Goal: Task Accomplishment & Management: Manage account settings

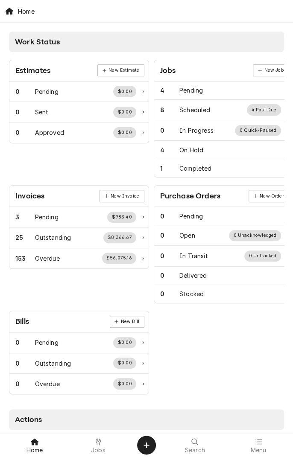
click at [102, 430] on span "Jobs" at bounding box center [98, 450] width 15 height 7
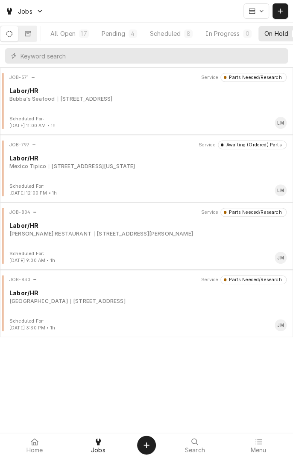
click at [70, 29] on div "All Open" at bounding box center [62, 33] width 25 height 9
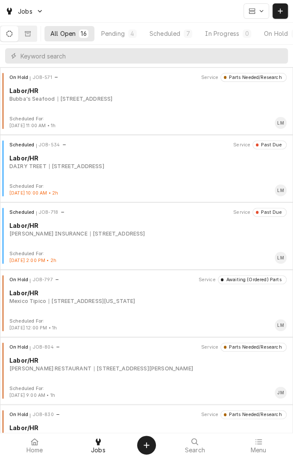
click at [64, 36] on div "All Open" at bounding box center [62, 33] width 25 height 9
click at [72, 32] on div "All Open" at bounding box center [62, 33] width 25 height 9
click at [79, 59] on input "Dynamic Content Wrapper" at bounding box center [151, 55] width 263 height 15
click at [208, 32] on div "On Hold" at bounding box center [201, 33] width 24 height 9
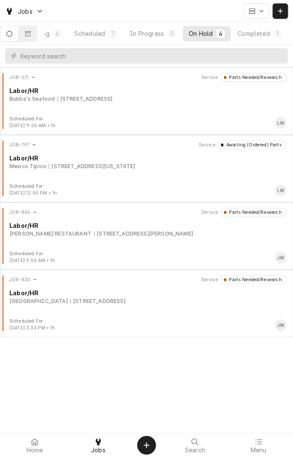
click at [17, 29] on button "Dynamic Content Wrapper" at bounding box center [9, 33] width 18 height 15
click at [14, 38] on button "Dynamic Content Wrapper" at bounding box center [9, 33] width 18 height 15
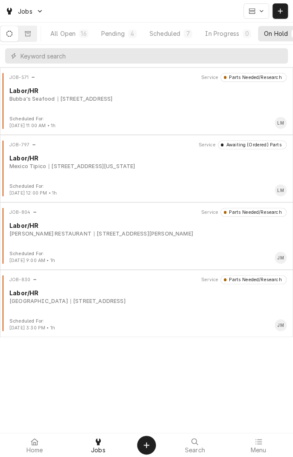
click at [65, 32] on div "All Open" at bounding box center [62, 33] width 25 height 9
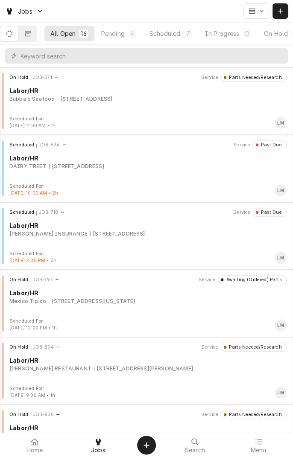
click at [114, 171] on div "Scheduled JOB-534 Service Past Due Labor/HR DAIRY TREET 3808 N. LAURENT, VICTOR…" at bounding box center [146, 162] width 286 height 43
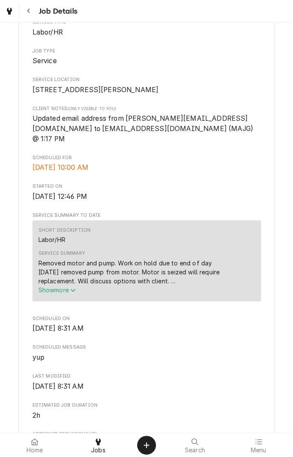
scroll to position [155, 0]
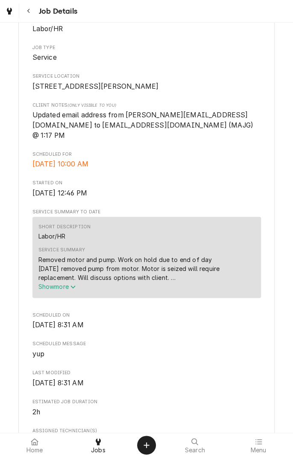
click at [74, 286] on icon "Service Summary" at bounding box center [72, 287] width 5 height 6
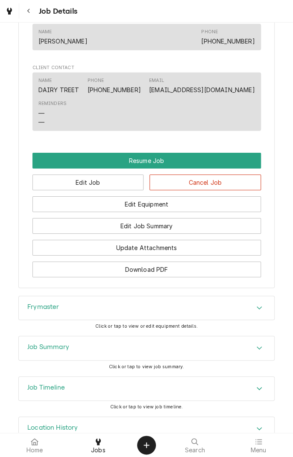
scroll to position [774, 0]
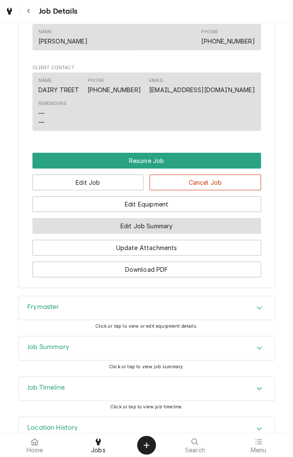
click at [189, 221] on button "Edit Job Summary" at bounding box center [146, 226] width 228 height 16
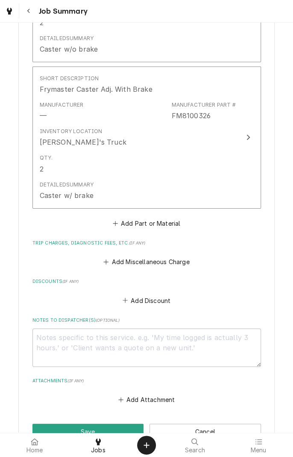
scroll to position [761, 0]
click at [163, 256] on button "Add Miscellaneous Charge" at bounding box center [146, 262] width 89 height 12
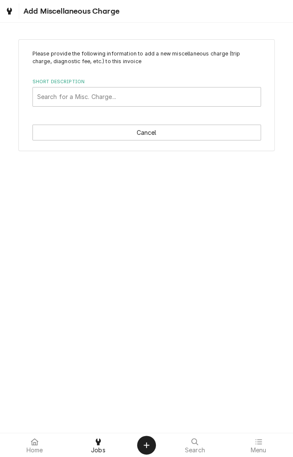
click at [151, 140] on button "Cancel" at bounding box center [146, 133] width 228 height 16
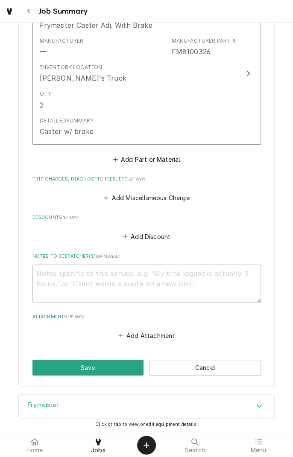
scroll to position [845, 0]
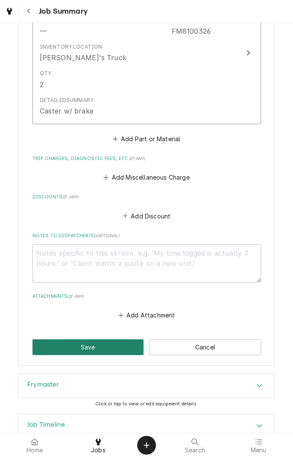
click at [96, 340] on button "Save" at bounding box center [87, 348] width 111 height 16
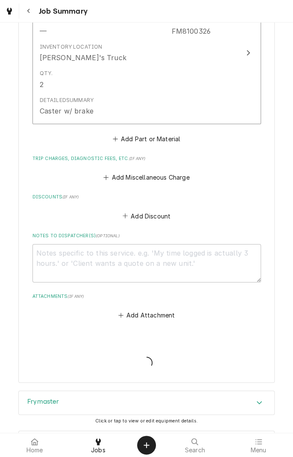
type textarea "x"
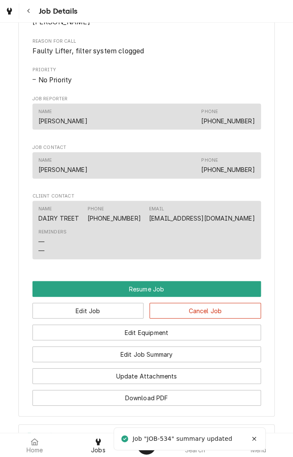
scroll to position [574, 0]
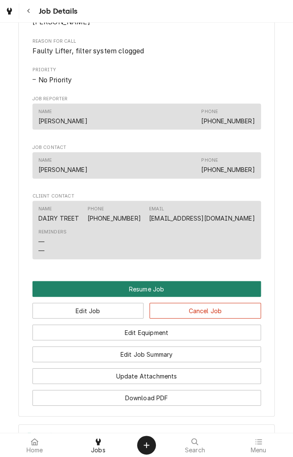
click at [143, 290] on button "Resume Job" at bounding box center [146, 289] width 228 height 16
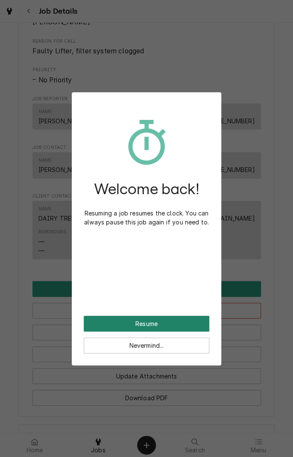
click at [171, 323] on button "Resume" at bounding box center [147, 324] width 126 height 16
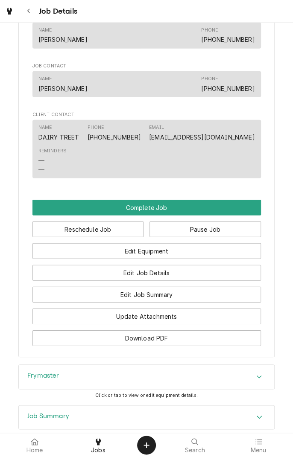
scroll to position [629, 0]
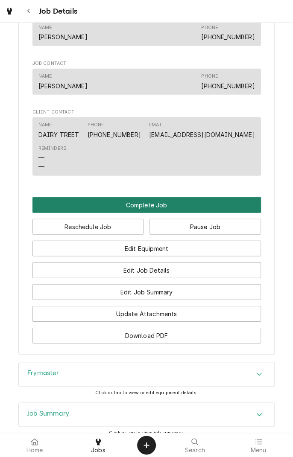
click at [147, 208] on button "Complete Job" at bounding box center [146, 205] width 228 height 16
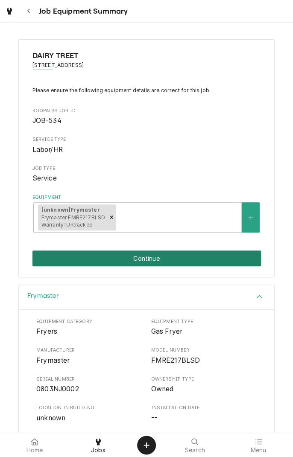
click at [189, 261] on button "Continue" at bounding box center [146, 259] width 228 height 16
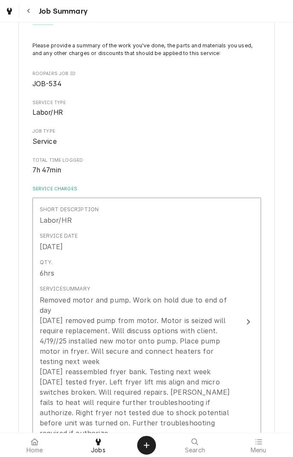
scroll to position [43, 0]
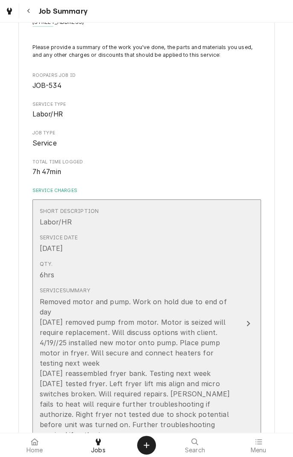
click at [246, 320] on icon "Update Line Item" at bounding box center [248, 323] width 4 height 7
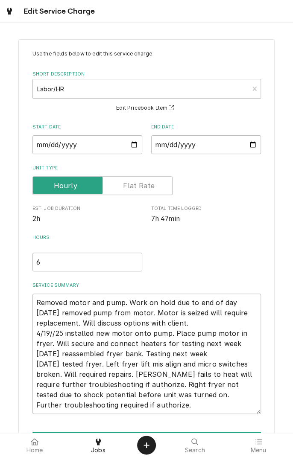
scroll to position [55, 0]
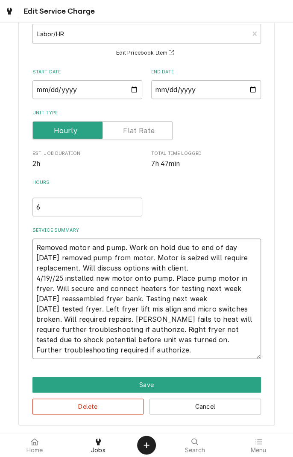
click at [123, 351] on textarea "Removed motor and pump. Work on hold due to end of day [DATE] removed pump from…" at bounding box center [146, 299] width 228 height 120
type textarea "x"
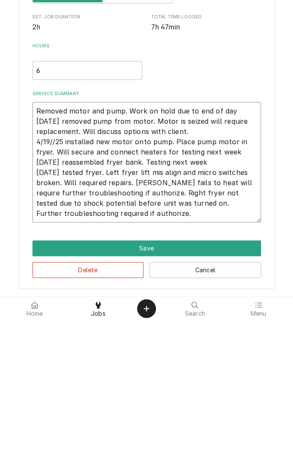
type textarea "Removed motor and pump. Work on hold due to end of day [DATE] removed pump from…"
type textarea "x"
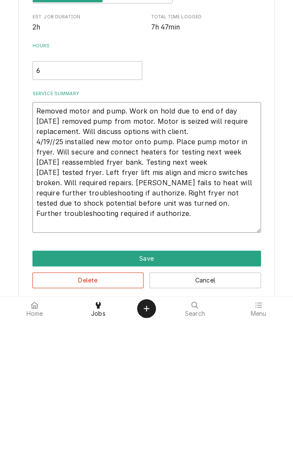
type textarea "Removed motor and pump. Work on hold due to end of day 3/29/25 removed pump fro…"
type textarea "x"
type textarea "Removed motor and pump. Work on hold due to end of day 3/29/25 removed pump fro…"
type textarea "x"
type textarea "Removed motor and pump. Work on hold due to end of day 3/29/25 removed pump fro…"
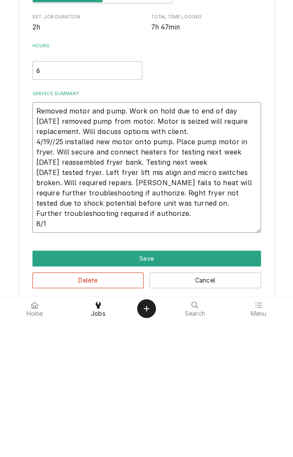
type textarea "x"
type textarea "Removed motor and pump. Work on hold due to end of day 3/29/25 removed pump fro…"
type textarea "x"
type textarea "Removed motor and pump. Work on hold due to end of day 3/29/25 removed pump fro…"
type textarea "x"
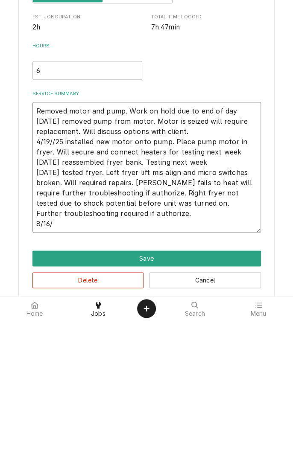
type textarea "Removed motor and pump. Work on hold due to end of day 3/29/25 removed pump fro…"
type textarea "x"
type textarea "Removed motor and pump. Work on hold due to end of day 3/29/25 removed pump fro…"
type textarea "x"
type textarea "Removed motor and pump. Work on hold due to end of day 3/29/25 removed pump fro…"
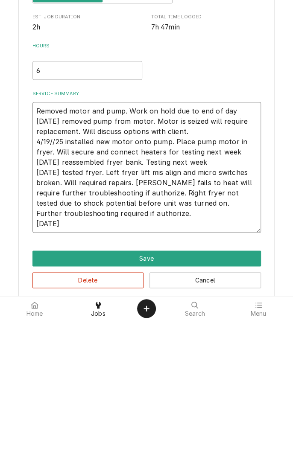
type textarea "x"
type textarea "Removed motor and pump. Work on hold due to end of day 3/29/25 removed pump fro…"
type textarea "x"
type textarea "Removed motor and pump. Work on hold due to end of day 3/29/25 removed pump fro…"
type textarea "x"
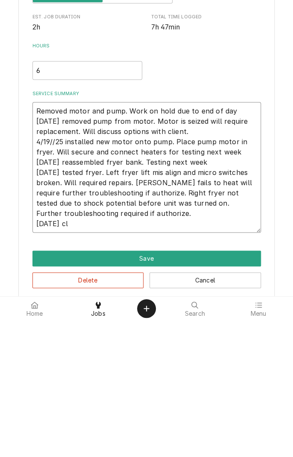
type textarea "Removed motor and pump. Work on hold due to end of day 3/29/25 removed pump fro…"
type textarea "x"
type textarea "Removed motor and pump. Work on hold due to end of day 3/29/25 removed pump fro…"
type textarea "x"
type textarea "Removed motor and pump. Work on hold due to end of day 3/29/25 removed pump fro…"
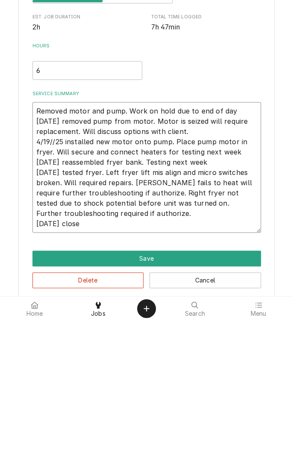
type textarea "x"
type textarea "Removed motor and pump. Work on hold due to end of day 3/29/25 removed pump fro…"
type textarea "x"
type textarea "Removed motor and pump. Work on hold due to end of day 3/29/25 removed pump fro…"
type textarea "x"
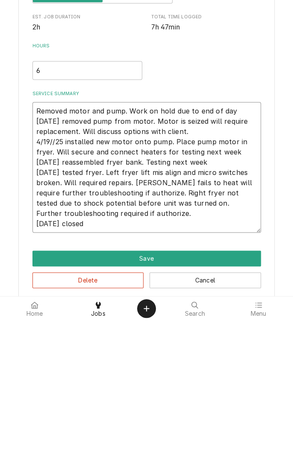
type textarea "Removed motor and pump. Work on hold due to end of day 3/29/25 removed pump fro…"
type textarea "x"
type textarea "Removed motor and pump. Work on hold due to end of day 3/29/25 removed pump fro…"
type textarea "x"
type textarea "Removed motor and pump. Work on hold due to end of day 3/29/25 removed pump fro…"
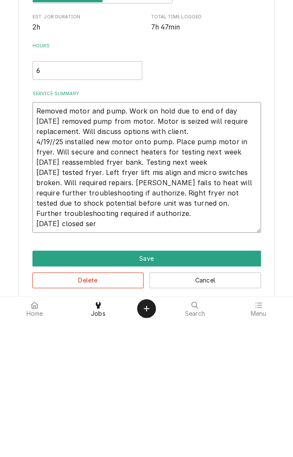
type textarea "x"
type textarea "Removed motor and pump. Work on hold due to end of day 3/29/25 removed pump fro…"
type textarea "x"
type textarea "Removed motor and pump. Work on hold due to end of day 3/29/25 removed pump fro…"
type textarea "x"
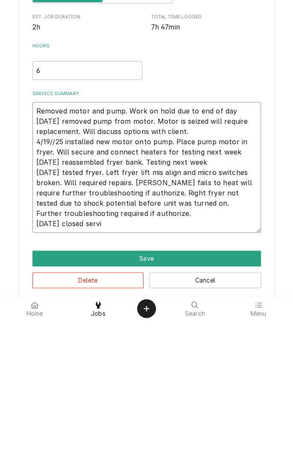
type textarea "Removed motor and pump. Work on hold due to end of day 3/29/25 removed pump fro…"
type textarea "x"
type textarea "Removed motor and pump. Work on hold due to end of day 3/29/25 removed pump fro…"
type textarea "x"
type textarea "Removed motor and pump. Work on hold due to end of day 3/29/25 removed pump fro…"
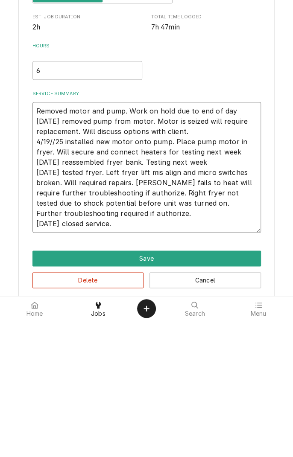
type textarea "x"
type textarea "Removed motor and pump. Work on hold due to end of day 3/29/25 removed pump fro…"
type textarea "x"
type textarea "Removed motor and pump. Work on hold due to end of day 3/29/25 removed pump fro…"
type textarea "x"
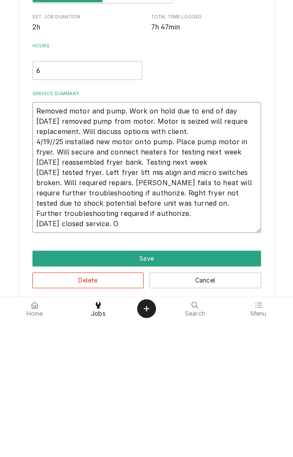
type textarea "Removed motor and pump. Work on hold due to end of day 3/29/25 removed pump fro…"
type textarea "x"
type textarea "Removed motor and pump. Work on hold due to end of day 3/29/25 removed pump fro…"
type textarea "x"
type textarea "Removed motor and pump. Work on hold due to end of day 3/29/25 removed pump fro…"
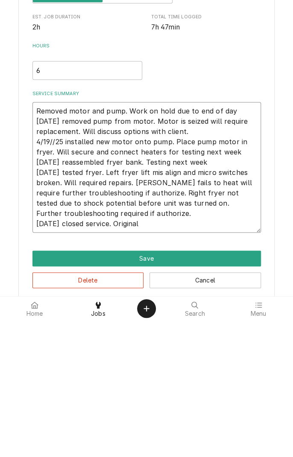
type textarea "x"
type textarea "Removed motor and pump. Work on hold due to end of day 3/29/25 removed pump fro…"
type textarea "x"
type textarea "Removed motor and pump. Work on hold due to end of day 3/29/25 removed pump fro…"
type textarea "x"
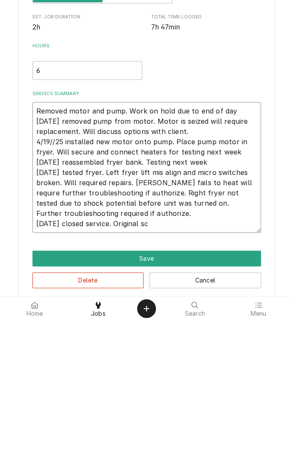
type textarea "Removed motor and pump. Work on hold due to end of day 3/29/25 removed pump fro…"
type textarea "x"
type textarea "Removed motor and pump. Work on hold due to end of day 3/29/25 removed pump fro…"
type textarea "x"
type textarea "Removed motor and pump. Work on hold due to end of day 3/29/25 removed pump fro…"
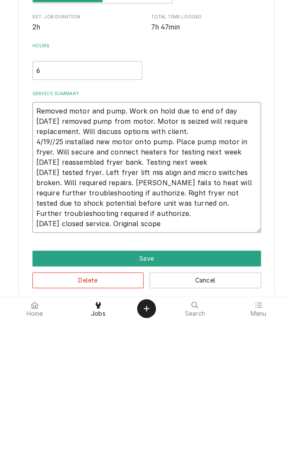
type textarea "x"
type textarea "Removed motor and pump. Work on hold due to end of day 3/29/25 removed pump fro…"
type textarea "x"
type textarea "Removed motor and pump. Work on hold due to end of day 3/29/25 removed pump fro…"
type textarea "x"
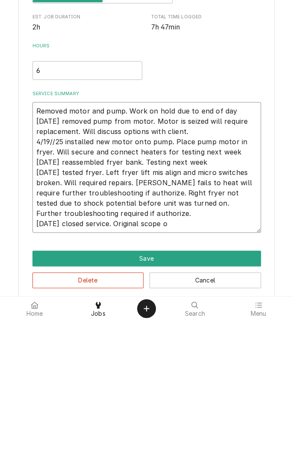
type textarea "Removed motor and pump. Work on hold due to end of day 3/29/25 removed pump fro…"
type textarea "x"
type textarea "Removed motor and pump. Work on hold due to end of day 3/29/25 removed pump fro…"
type textarea "x"
type textarea "Removed motor and pump. Work on hold due to end of day 3/29/25 removed pump fro…"
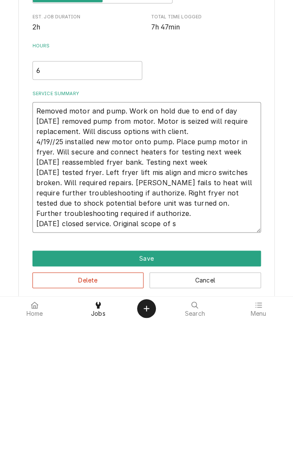
type textarea "x"
type textarea "Removed motor and pump. Work on hold due to end of day 3/29/25 removed pump fro…"
type textarea "x"
type textarea "Removed motor and pump. Work on hold due to end of day 3/29/25 removed pump fro…"
type textarea "x"
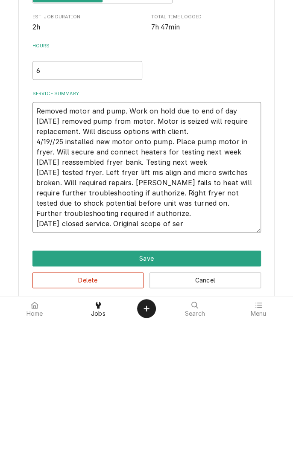
type textarea "Removed motor and pump. Work on hold due to end of day 3/29/25 removed pump fro…"
type textarea "x"
type textarea "Removed motor and pump. Work on hold due to end of day 3/29/25 removed pump fro…"
type textarea "x"
type textarea "Removed motor and pump. Work on hold due to end of day 3/29/25 removed pump fro…"
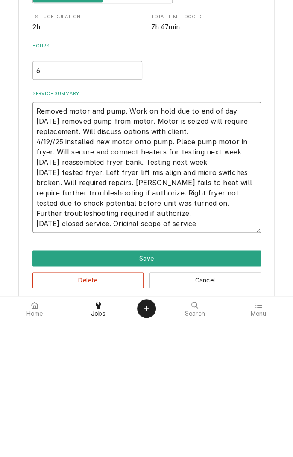
type textarea "x"
type textarea "Removed motor and pump. Work on hold due to end of day 3/29/25 removed pump fro…"
type textarea "x"
type textarea "Removed motor and pump. Work on hold due to end of day 3/29/25 removed pump fro…"
type textarea "x"
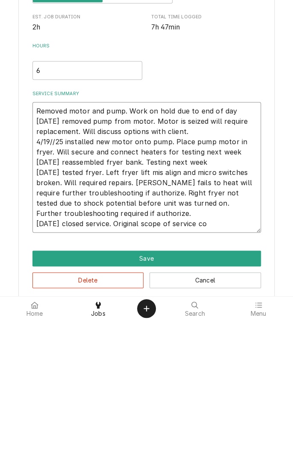
type textarea "Removed motor and pump. Work on hold due to end of day 3/29/25 removed pump fro…"
type textarea "x"
type textarea "Removed motor and pump. Work on hold due to end of day 3/29/25 removed pump fro…"
type textarea "x"
type textarea "Removed motor and pump. Work on hold due to end of day 3/29/25 removed pump fro…"
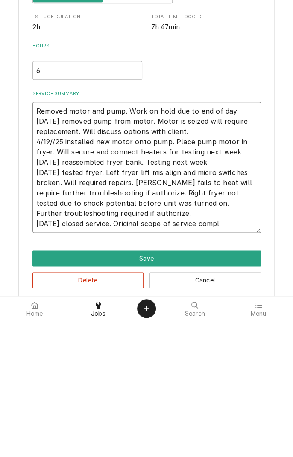
type textarea "x"
type textarea "Removed motor and pump. Work on hold due to end of day 3/29/25 removed pump fro…"
type textarea "x"
type textarea "Removed motor and pump. Work on hold due to end of day 3/29/25 removed pump fro…"
type textarea "x"
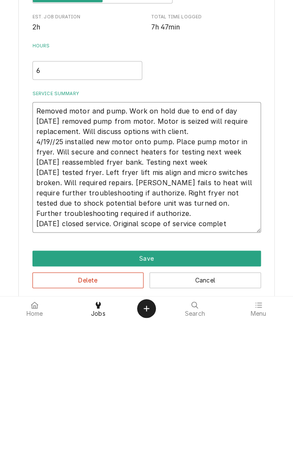
type textarea "Removed motor and pump. Work on hold due to end of day 3/29/25 removed pump fro…"
type textarea "x"
type textarea "Removed motor and pump. Work on hold due to end of day 3/29/25 removed pump fro…"
type textarea "x"
type textarea "Removed motor and pump. Work on hold due to end of day 3/29/25 removed pump fro…"
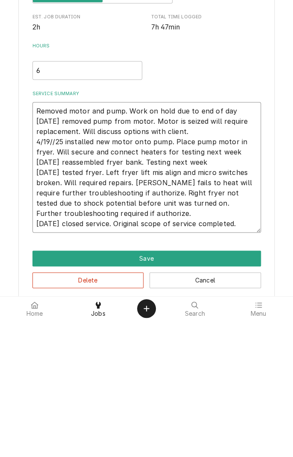
type textarea "x"
type textarea "Removed motor and pump. Work on hold due to end of day 3/29/25 removed pump fro…"
type textarea "x"
type textarea "Removed motor and pump. Work on hold due to end of day 3/29/25 removed pump fro…"
type textarea "x"
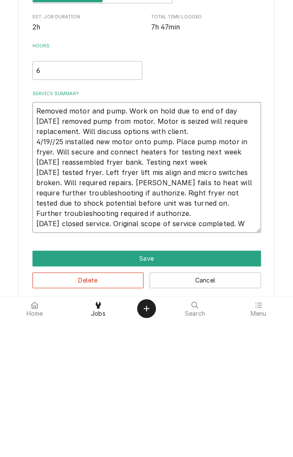
type textarea "Removed motor and pump. Work on hold due to end of day 3/29/25 removed pump fro…"
type textarea "x"
type textarea "Removed motor and pump. Work on hold due to end of day 3/29/25 removed pump fro…"
type textarea "x"
type textarea "Removed motor and pump. Work on hold due to end of day 3/29/25 removed pump fro…"
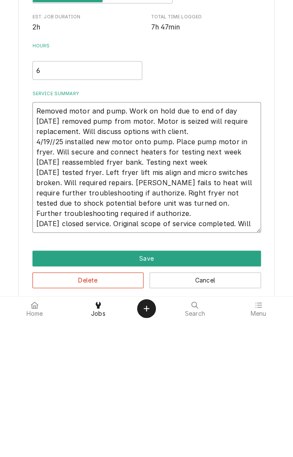
type textarea "x"
type textarea "Removed motor and pump. Work on hold due to end of day 3/29/25 removed pump fro…"
type textarea "x"
type textarea "Removed motor and pump. Work on hold due to end of day 3/29/25 removed pump fro…"
type textarea "x"
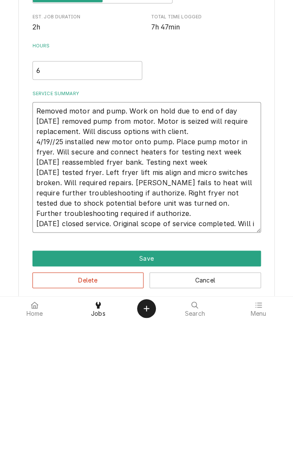
type textarea "Removed motor and pump. Work on hold due to end of day 3/29/25 removed pump fro…"
type textarea "x"
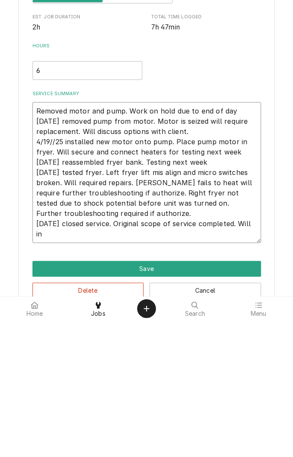
type textarea "Removed motor and pump. Work on hold due to end of day 3/29/25 removed pump fro…"
type textarea "x"
type textarea "Removed motor and pump. Work on hold due to end of day 3/29/25 removed pump fro…"
type textarea "x"
type textarea "Removed motor and pump. Work on hold due to end of day 3/29/25 removed pump fro…"
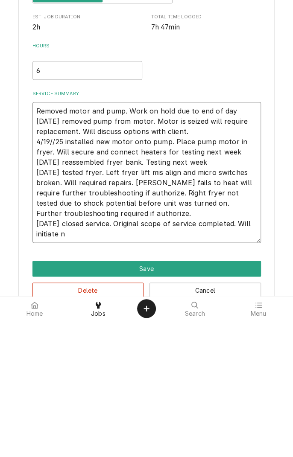
type textarea "x"
type textarea "Removed motor and pump. Work on hold due to end of day 3/29/25 removed pump fro…"
type textarea "x"
type textarea "Removed motor and pump. Work on hold due to end of day 3/29/25 removed pump fro…"
type textarea "x"
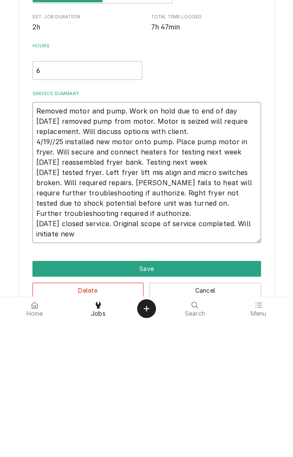
type textarea "Removed motor and pump. Work on hold due to end of day 3/29/25 removed pump fro…"
type textarea "x"
type textarea "Removed motor and pump. Work on hold due to end of day 3/29/25 removed pump fro…"
type textarea "x"
type textarea "Removed motor and pump. Work on hold due to end of day 3/29/25 removed pump fro…"
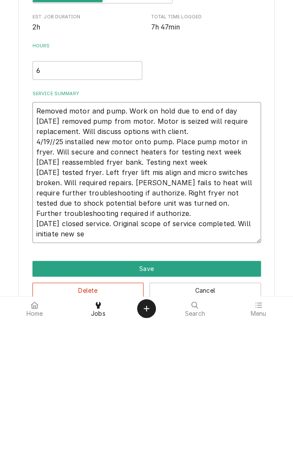
type textarea "x"
type textarea "Removed motor and pump. Work on hold due to end of day 3/29/25 removed pump fro…"
type textarea "x"
type textarea "Removed motor and pump. Work on hold due to end of day 3/29/25 removed pump fro…"
type textarea "x"
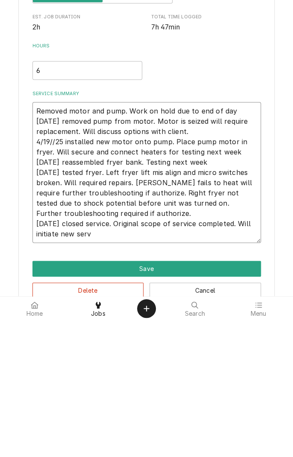
type textarea "Removed motor and pump. Work on hold due to end of day 3/29/25 removed pump fro…"
type textarea "x"
type textarea "Removed motor and pump. Work on hold due to end of day 3/29/25 removed pump fro…"
type textarea "x"
type textarea "Removed motor and pump. Work on hold due to end of day 3/29/25 removed pump fro…"
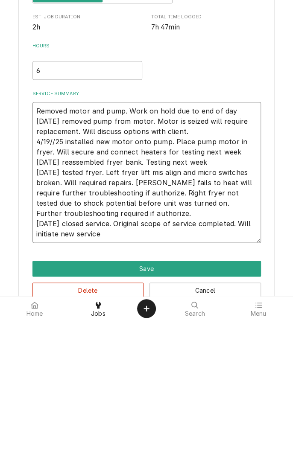
type textarea "x"
type textarea "Removed motor and pump. Work on hold due to end of day 3/29/25 removed pump fro…"
type textarea "x"
type textarea "Removed motor and pump. Work on hold due to end of day 3/29/25 removed pump fro…"
type textarea "x"
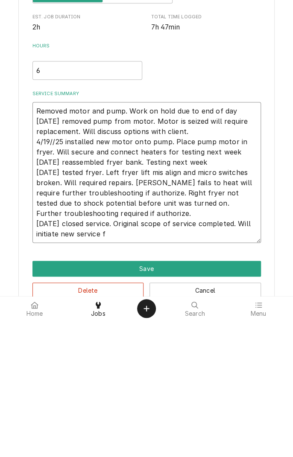
type textarea "Removed motor and pump. Work on hold due to end of day 3/29/25 removed pump fro…"
type textarea "x"
type textarea "Removed motor and pump. Work on hold due to end of day 3/29/25 removed pump fro…"
type textarea "x"
type textarea "Removed motor and pump. Work on hold due to end of day 3/29/25 removed pump fro…"
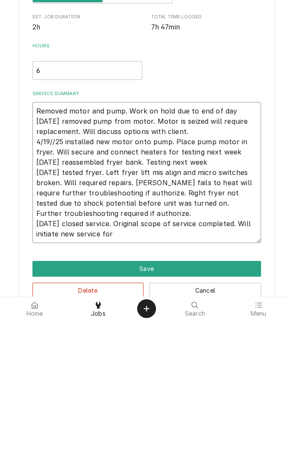
type textarea "x"
type textarea "Removed motor and pump. Work on hold due to end of day 3/29/25 removed pump fro…"
type textarea "x"
type textarea "Removed motor and pump. Work on hold due to end of day 3/29/25 removed pump fro…"
type textarea "x"
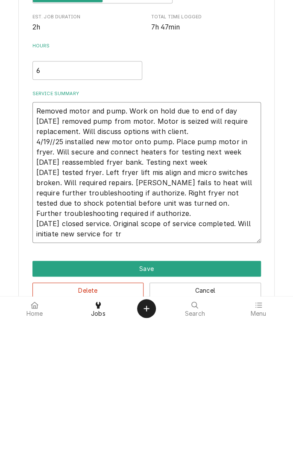
type textarea "Removed motor and pump. Work on hold due to end of day 3/29/25 removed pump fro…"
type textarea "x"
type textarea "Removed motor and pump. Work on hold due to end of day 3/29/25 removed pump fro…"
type textarea "x"
type textarea "Removed motor and pump. Work on hold due to end of day 3/29/25 removed pump fro…"
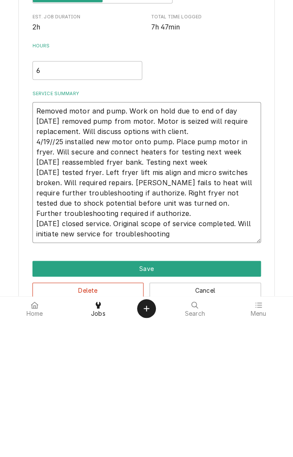
type textarea "x"
type textarea "Removed motor and pump. Work on hold due to end of day 3/29/25 removed pump fro…"
type textarea "x"
type textarea "Removed motor and pump. Work on hold due to end of day 3/29/25 removed pump fro…"
type textarea "x"
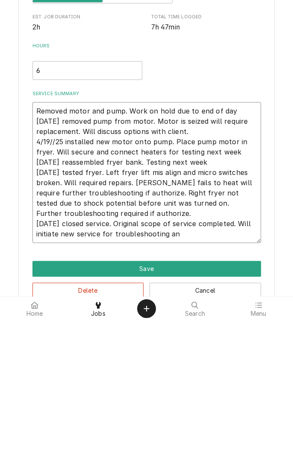
type textarea "Removed motor and pump. Work on hold due to end of day 3/29/25 removed pump fro…"
type textarea "x"
type textarea "Removed motor and pump. Work on hold due to end of day 3/29/25 removed pump fro…"
type textarea "x"
type textarea "Removed motor and pump. Work on hold due to end of day 3/29/25 removed pump fro…"
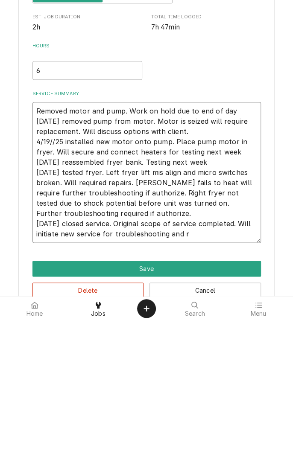
type textarea "x"
type textarea "Removed motor and pump. Work on hold due to end of day 3/29/25 removed pump fro…"
type textarea "x"
type textarea "Removed motor and pump. Work on hold due to end of day 3/29/25 removed pump fro…"
type textarea "x"
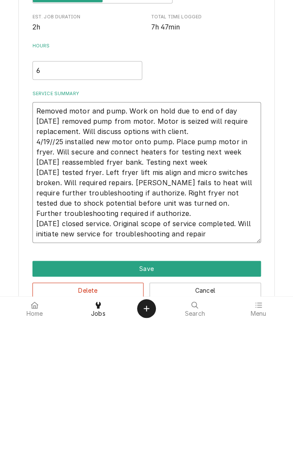
type textarea "Removed motor and pump. Work on hold due to end of day 3/29/25 removed pump fro…"
type textarea "x"
type textarea "Removed motor and pump. Work on hold due to end of day 3/29/25 removed pump fro…"
type textarea "x"
type textarea "Removed motor and pump. Work on hold due to end of day 3/29/25 removed pump fro…"
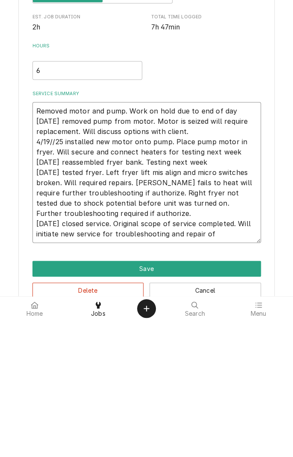
type textarea "x"
type textarea "Removed motor and pump. Work on hold due to end of day 3/29/25 removed pump fro…"
type textarea "x"
type textarea "Removed motor and pump. Work on hold due to end of day 3/29/25 removed pump fro…"
type textarea "x"
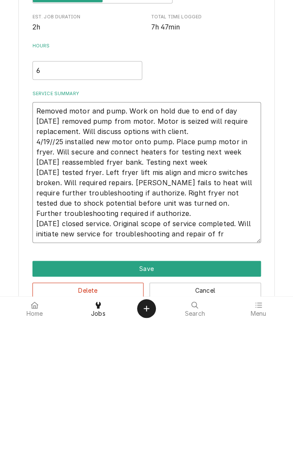
type textarea "Removed motor and pump. Work on hold due to end of day 3/29/25 removed pump fro…"
type textarea "x"
type textarea "Removed motor and pump. Work on hold due to end of day 3/29/25 removed pump fro…"
type textarea "x"
type textarea "Removed motor and pump. Work on hold due to end of day 3/29/25 removed pump fro…"
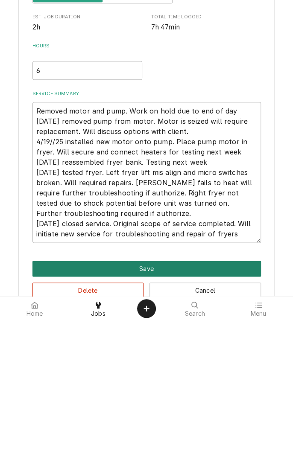
click at [167, 404] on button "Save" at bounding box center [146, 406] width 228 height 16
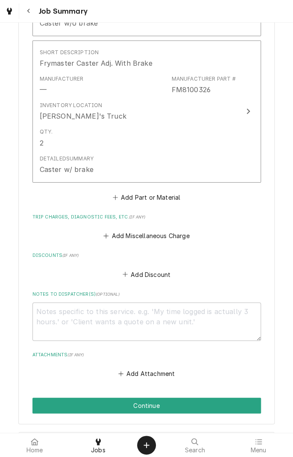
scroll to position [876, 0]
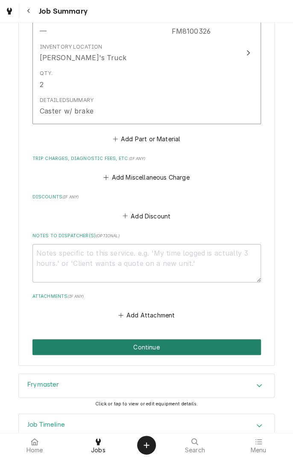
click at [160, 340] on button "Continue" at bounding box center [146, 348] width 228 height 16
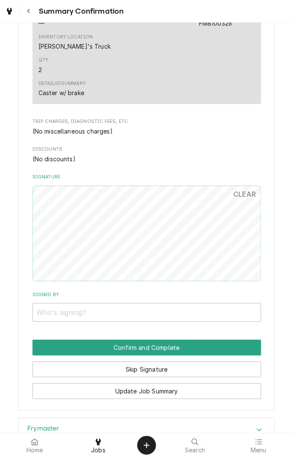
scroll to position [744, 0]
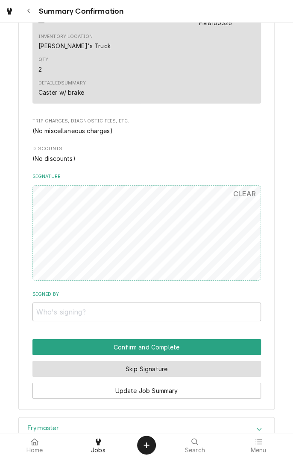
click at [170, 362] on button "Skip Signature" at bounding box center [146, 369] width 228 height 16
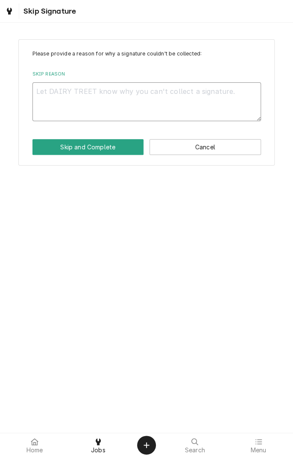
click at [205, 103] on textarea "Skip Reason" at bounding box center [146, 101] width 228 height 38
type textarea "x"
type textarea "I"
type textarea "x"
type textarea "In"
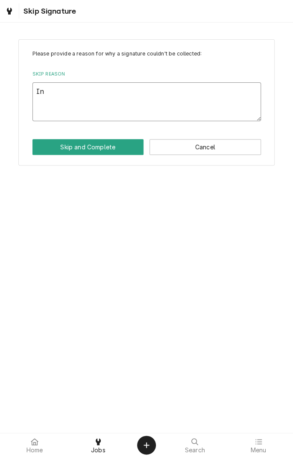
type textarea "x"
type textarea "In"
type textarea "x"
type textarea "In s"
type textarea "x"
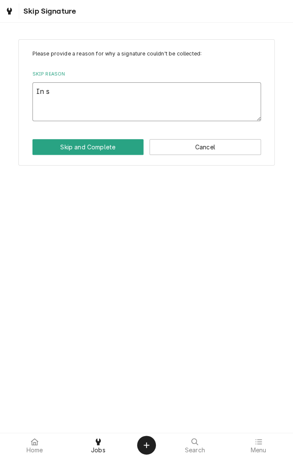
type textarea "In sh"
type textarea "x"
type textarea "In sho"
type textarea "x"
type textarea "In shop"
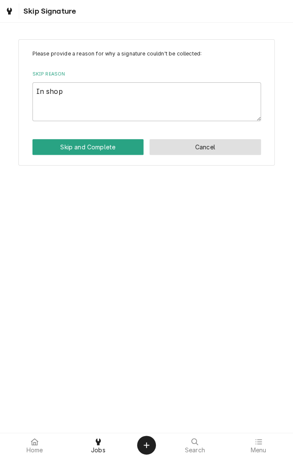
click at [201, 151] on button "Cancel" at bounding box center [204, 147] width 111 height 16
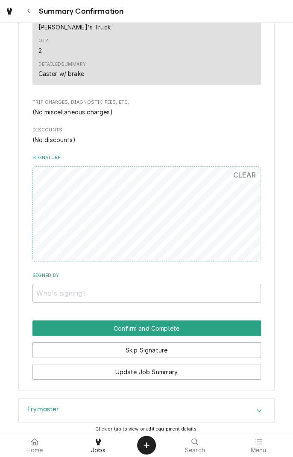
scroll to position [799, 0]
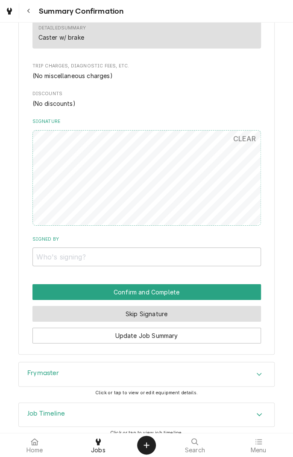
click at [190, 308] on button "Skip Signature" at bounding box center [146, 314] width 228 height 16
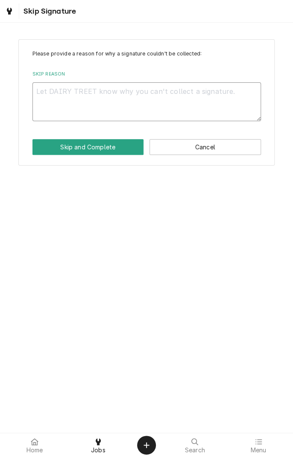
click at [124, 103] on textarea "Skip Reason" at bounding box center [146, 101] width 228 height 38
type textarea "x"
type textarea "I"
type textarea "x"
type textarea "In"
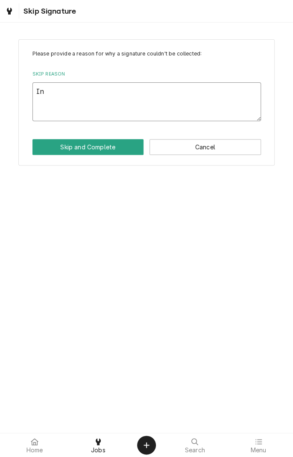
type textarea "x"
type textarea "In"
type textarea "x"
type textarea "In s"
type textarea "x"
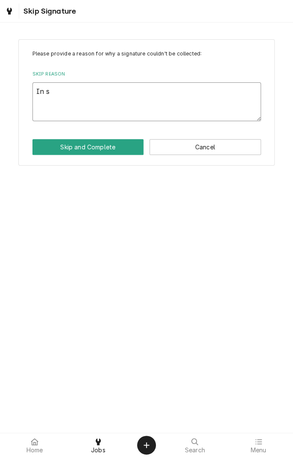
type textarea "In sh"
type textarea "x"
type textarea "In sho"
type textarea "x"
type textarea "In shop"
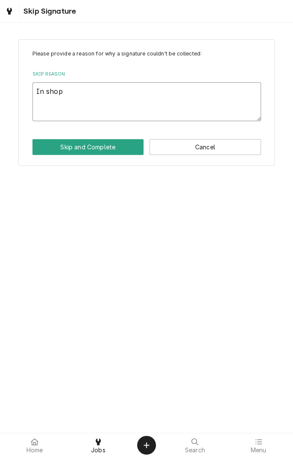
type textarea "x"
type textarea "In shop"
type textarea "x"
type textarea "In shop"
type textarea "x"
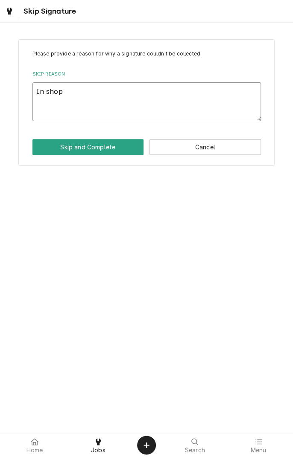
type textarea "In shop r"
type textarea "x"
type textarea "In shop re"
type textarea "x"
type textarea "In shop r"
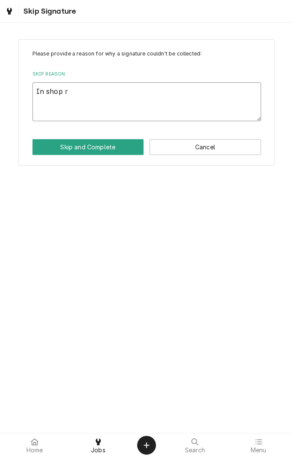
type textarea "x"
type textarea "In shop"
type textarea "x"
type textarea "In shop s"
type textarea "x"
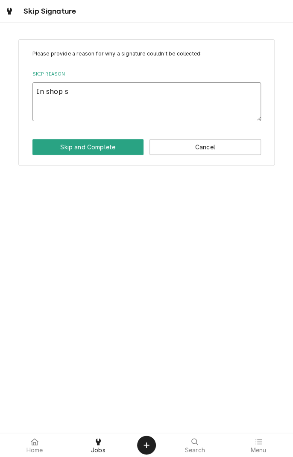
type textarea "In shop se"
type textarea "x"
type textarea "In shop ser"
type textarea "x"
type textarea "In shop serv"
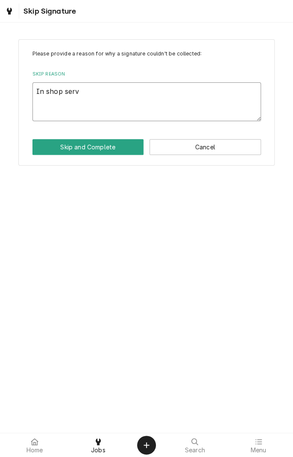
type textarea "x"
type textarea "In shop servi"
type textarea "x"
type textarea "In shop servic"
type textarea "x"
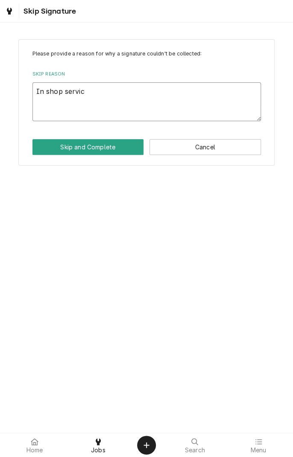
type textarea "In shop service"
type textarea "x"
type textarea "In shop service"
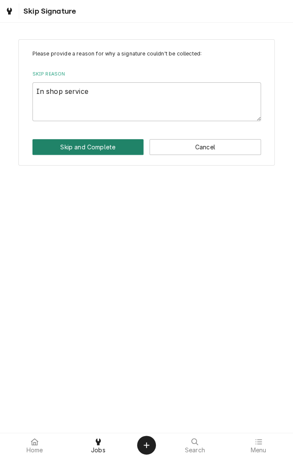
click at [89, 152] on button "Skip and Complete" at bounding box center [87, 147] width 111 height 16
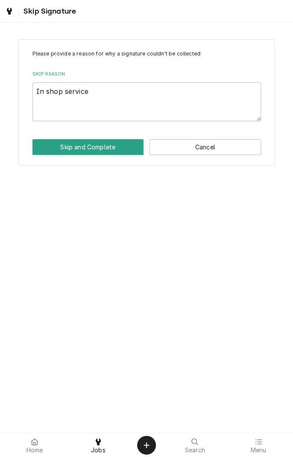
type textarea "x"
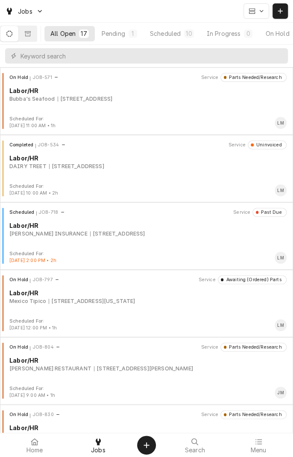
click at [44, 184] on div "Scheduled For:" at bounding box center [33, 186] width 49 height 7
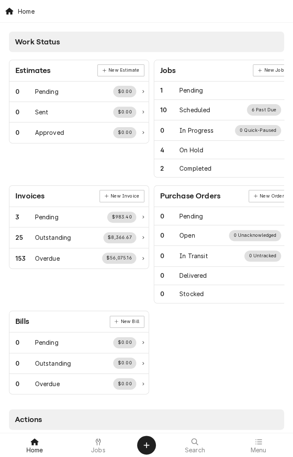
click at [106, 453] on div "Jobs" at bounding box center [98, 445] width 59 height 17
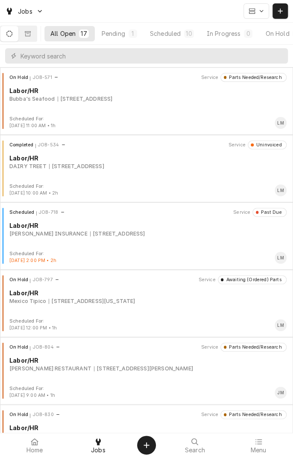
click at [97, 296] on div "Labor/HR" at bounding box center [147, 293] width 277 height 9
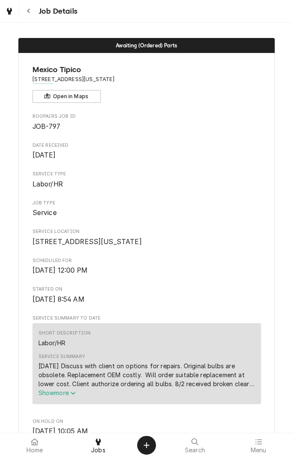
click at [30, 16] on button "Navigate back" at bounding box center [28, 10] width 15 height 15
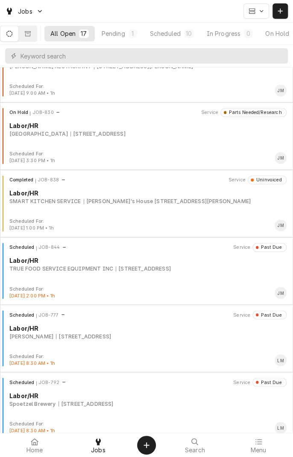
scroll to position [303, 0]
click at [44, 342] on div "Scheduled JOB-777 Service Past Due Labor/HR [PERSON_NAME] [STREET_ADDRESS]" at bounding box center [146, 331] width 286 height 43
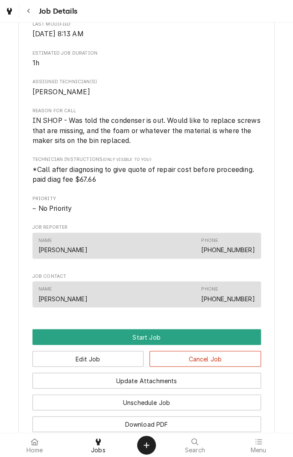
scroll to position [294, 0]
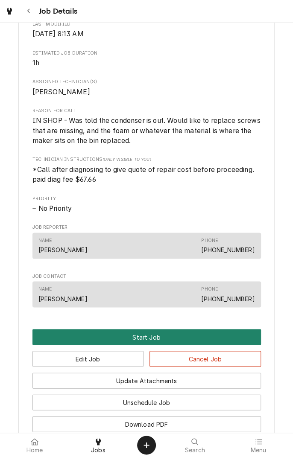
click at [148, 345] on button "Start Job" at bounding box center [146, 337] width 228 height 16
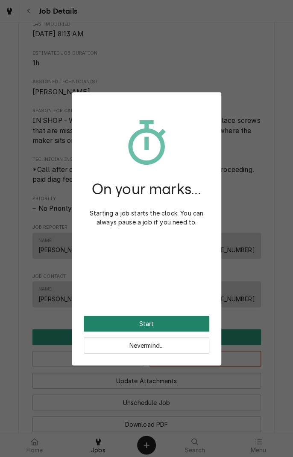
click at [166, 331] on button "Start" at bounding box center [147, 324] width 126 height 16
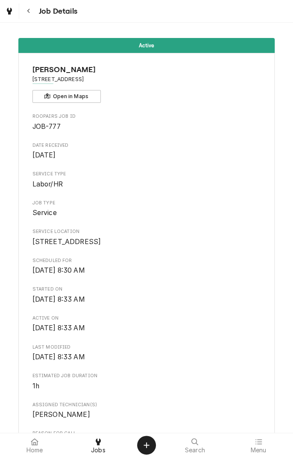
click at [31, 17] on button "Navigate back" at bounding box center [28, 10] width 15 height 15
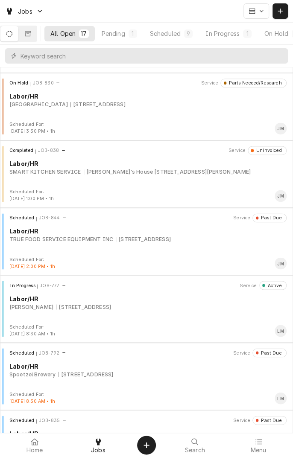
scroll to position [345, 0]
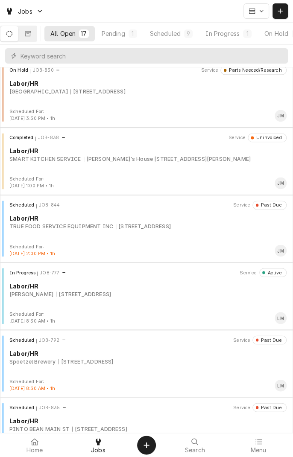
click at [100, 364] on div "1604 Houston Hwy 1604 Houston Hwy, VICTORIA, TX 77901" at bounding box center [86, 362] width 55 height 8
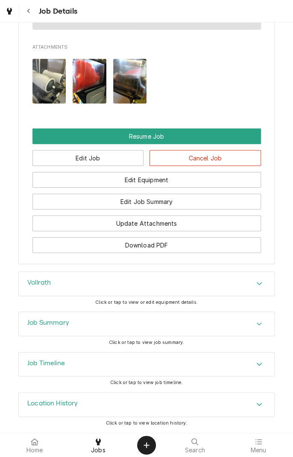
scroll to position [774, 0]
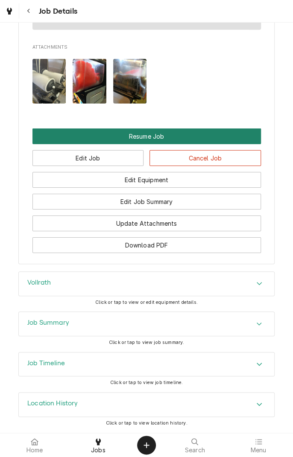
click at [152, 143] on button "Resume Job" at bounding box center [146, 137] width 228 height 16
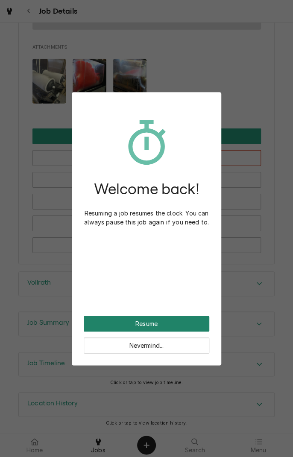
click at [176, 329] on button "Resume" at bounding box center [147, 324] width 126 height 16
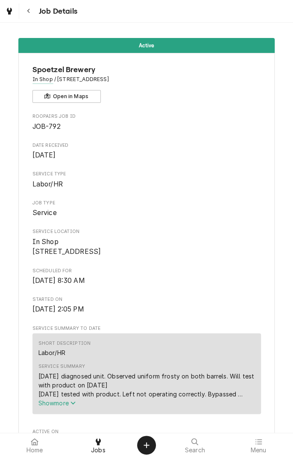
click at [38, 23] on div "Active Spoetzel Brewery In Shop / [STREET_ADDRESS] Open in Maps Roopairs Job ID…" at bounding box center [146, 228] width 293 height 410
click at [52, 19] on div "Job Details" at bounding box center [146, 11] width 293 height 22
click at [31, 18] on button "Navigate back" at bounding box center [28, 10] width 15 height 15
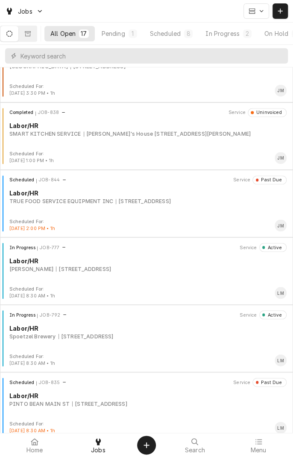
scroll to position [378, 0]
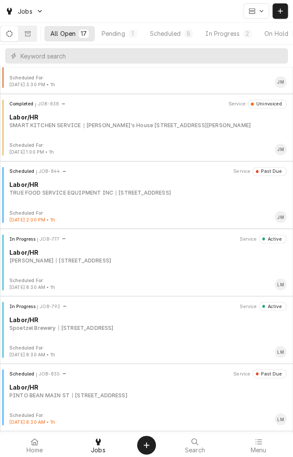
click at [101, 398] on div "Scheduled JOB-835 Service Past Due Labor/[PERSON_NAME] [PERSON_NAME] MAIN [GEOG…" at bounding box center [146, 390] width 286 height 43
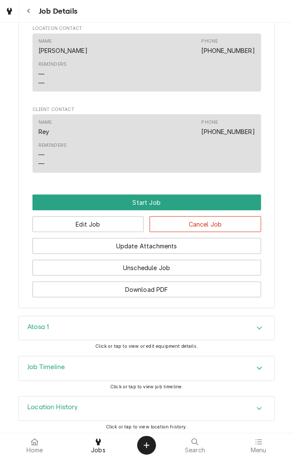
scroll to position [583, 0]
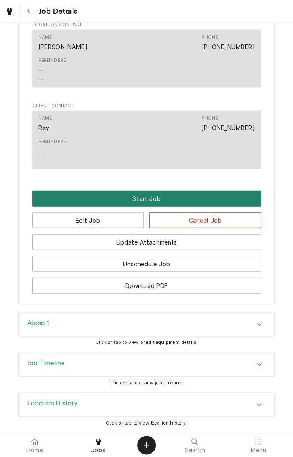
click at [156, 203] on button "Start Job" at bounding box center [146, 199] width 228 height 16
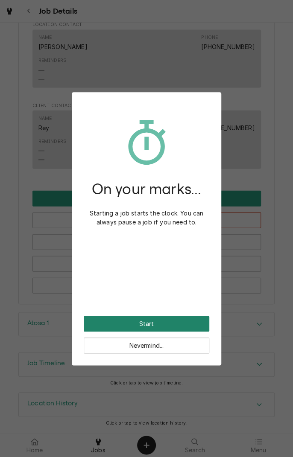
click at [170, 326] on button "Start" at bounding box center [147, 324] width 126 height 16
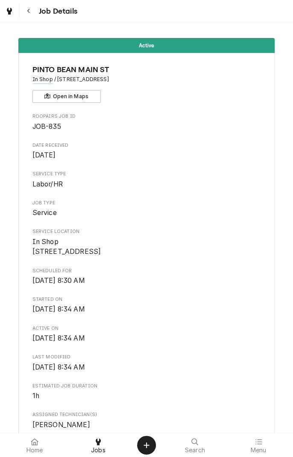
click at [30, 18] on button "Navigate back" at bounding box center [28, 10] width 15 height 15
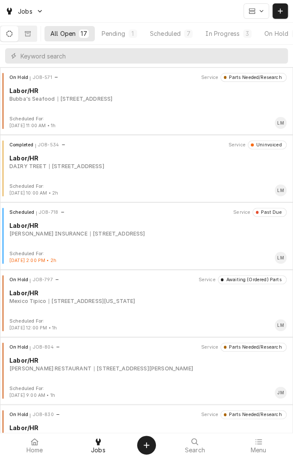
click at [171, 40] on button "Scheduled 7" at bounding box center [171, 33] width 55 height 15
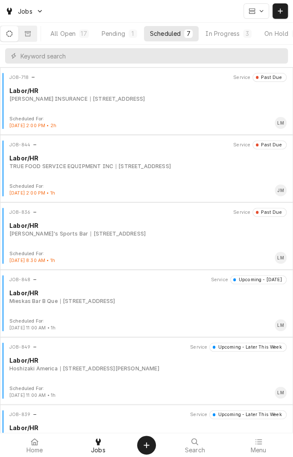
click at [81, 240] on div "JOB-836 Service Past Due Labor/HR Jay's Sports Bar 1604 Houston Hwy, Victoria, …" at bounding box center [146, 229] width 286 height 43
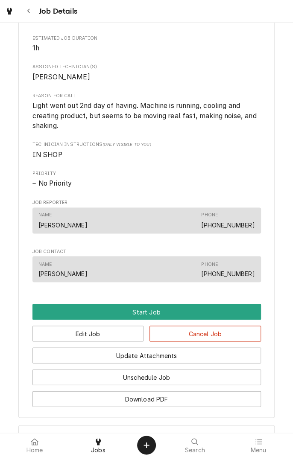
scroll to position [431, 0]
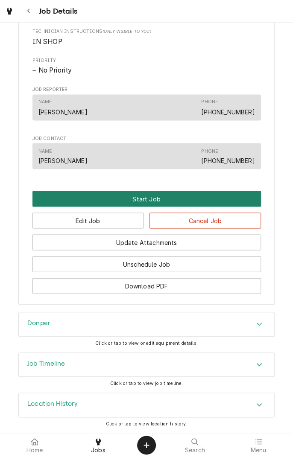
click at [149, 203] on button "Start Job" at bounding box center [146, 199] width 228 height 16
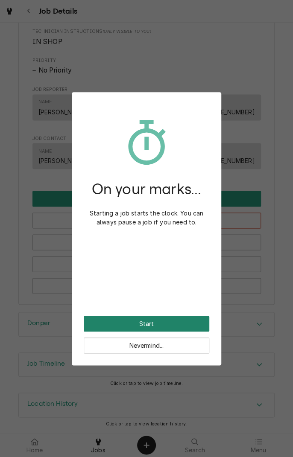
click at [171, 323] on button "Start" at bounding box center [147, 324] width 126 height 16
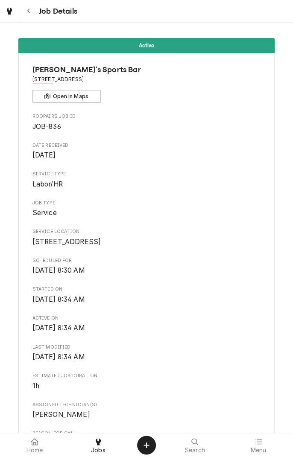
click at [26, 13] on div "Navigate back" at bounding box center [28, 11] width 9 height 9
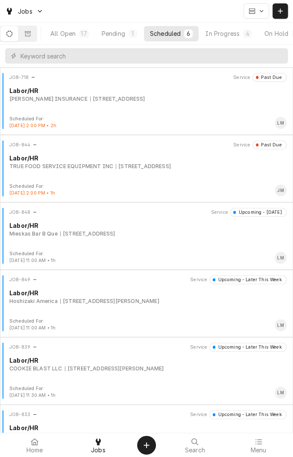
click at [31, 35] on icon "Dynamic Content Wrapper" at bounding box center [28, 34] width 6 height 6
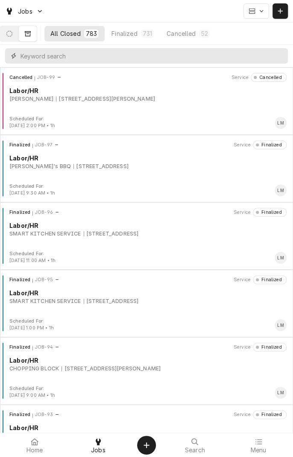
click at [91, 56] on input "Dynamic Content Wrapper" at bounding box center [151, 55] width 263 height 15
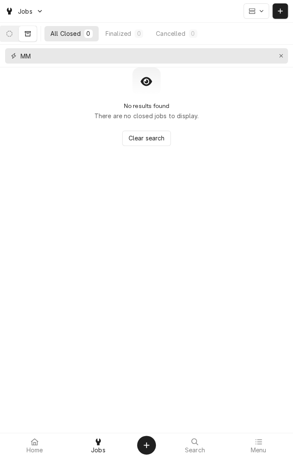
type input "M"
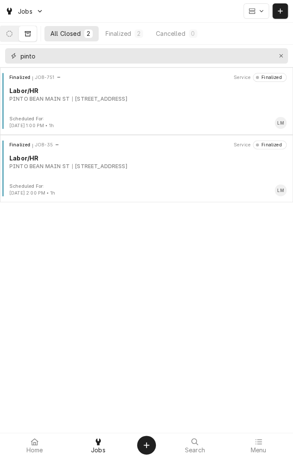
type input "pinto"
click at [89, 99] on div "[STREET_ADDRESS]" at bounding box center [99, 99] width 55 height 8
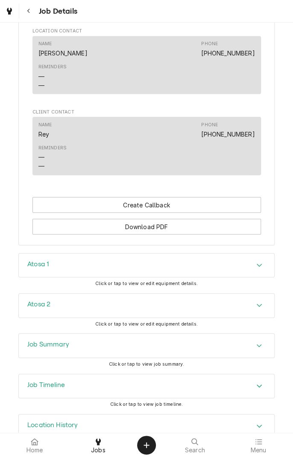
scroll to position [568, 0]
click at [253, 351] on div "Accordion Header" at bounding box center [259, 346] width 13 height 10
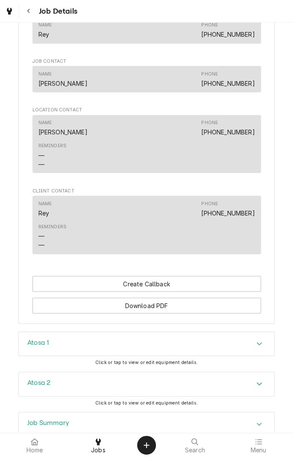
scroll to position [489, 0]
click at [255, 349] on div "Accordion Header" at bounding box center [259, 344] width 13 height 10
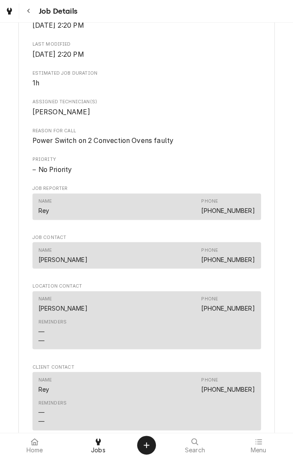
scroll to position [0, 0]
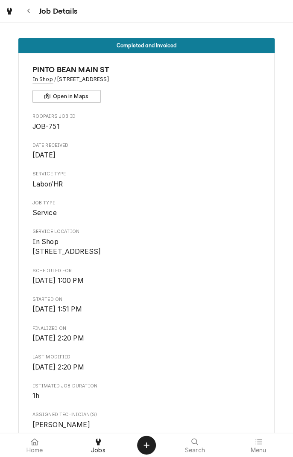
click at [32, 16] on button "Navigate back" at bounding box center [28, 10] width 15 height 15
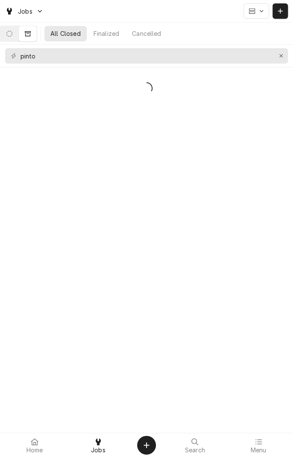
click at [12, 35] on icon "Dynamic Content Wrapper" at bounding box center [9, 34] width 6 height 6
click at [281, 60] on div "Erase input" at bounding box center [281, 56] width 9 height 9
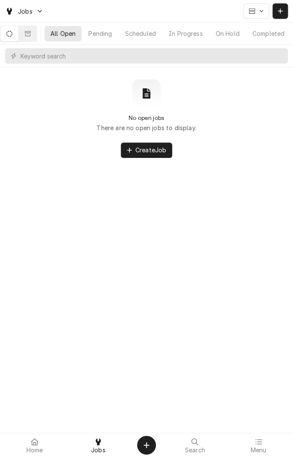
click at [190, 34] on div "In Progress" at bounding box center [186, 33] width 34 height 9
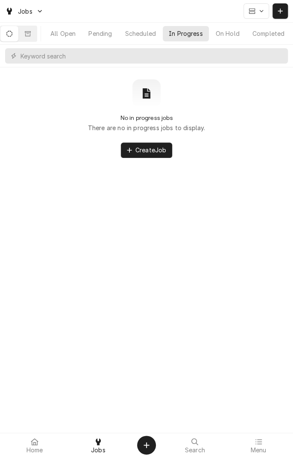
click at [12, 34] on icon "Dynamic Content Wrapper" at bounding box center [9, 34] width 6 height 6
click at [69, 39] on button "All Open" at bounding box center [62, 33] width 37 height 15
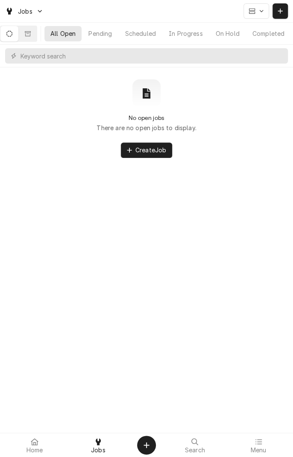
click at [18, 40] on button "Dynamic Content Wrapper" at bounding box center [9, 33] width 18 height 15
click at [31, 33] on icon "Dynamic Content Wrapper" at bounding box center [28, 33] width 6 height 5
click at [12, 32] on icon "Dynamic Content Wrapper" at bounding box center [9, 34] width 6 height 6
click at [100, 451] on span "Jobs" at bounding box center [98, 450] width 15 height 7
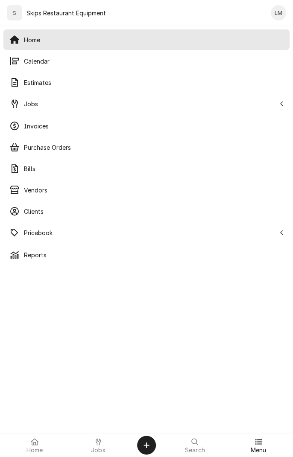
click at [95, 448] on span "Jobs" at bounding box center [98, 450] width 15 height 7
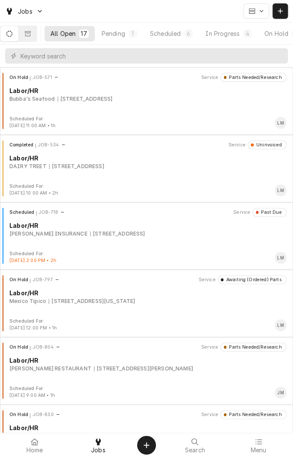
click at [236, 35] on div "In Progress" at bounding box center [222, 33] width 34 height 9
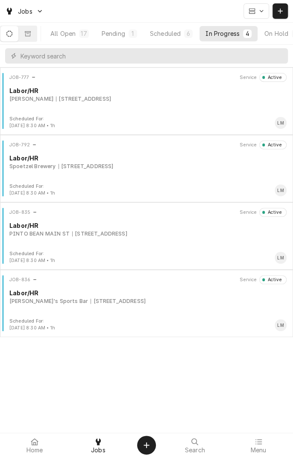
click at [127, 233] on div "1604 Houston Hwy, Victoria, TX 77901" at bounding box center [99, 234] width 55 height 8
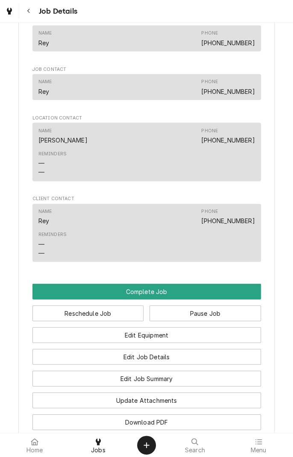
scroll to position [513, 0]
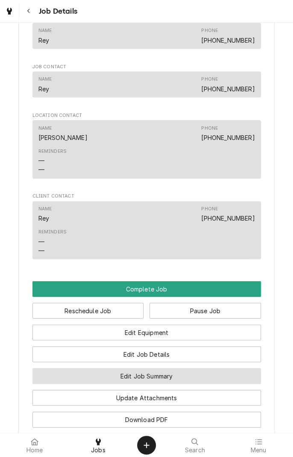
click at [200, 384] on button "Edit Job Summary" at bounding box center [146, 376] width 228 height 16
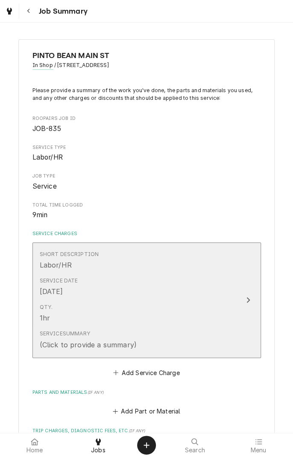
click at [164, 329] on div "Service Summary (Click to provide a summary)" at bounding box center [138, 340] width 196 height 26
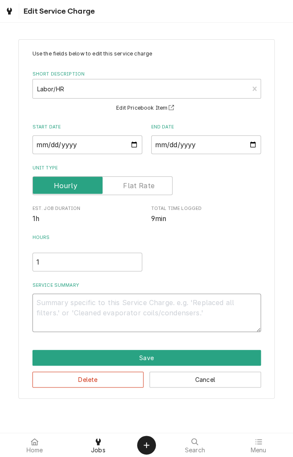
click at [129, 307] on textarea "Service Summary" at bounding box center [146, 313] width 228 height 38
type textarea "x"
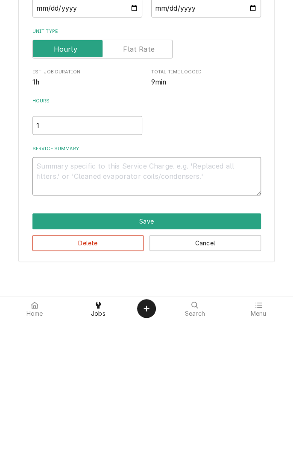
type textarea "8"
type textarea "x"
type textarea "8/"
type textarea "x"
type textarea "8/1"
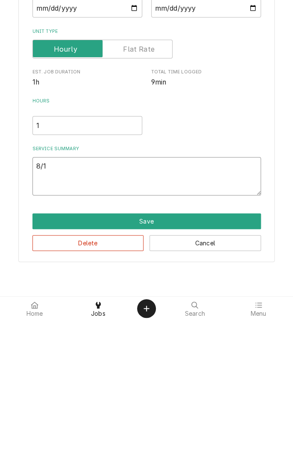
type textarea "x"
type textarea "8/16"
type textarea "x"
type textarea "8/16/"
type textarea "x"
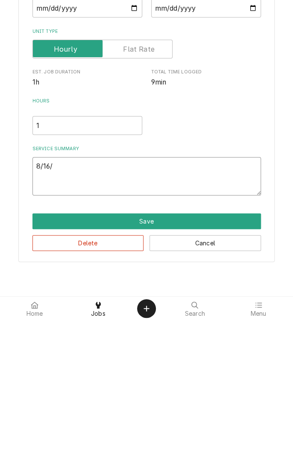
type textarea "8/16/2"
type textarea "x"
type textarea "[DATE]"
type textarea "x"
type textarea "[DATE]"
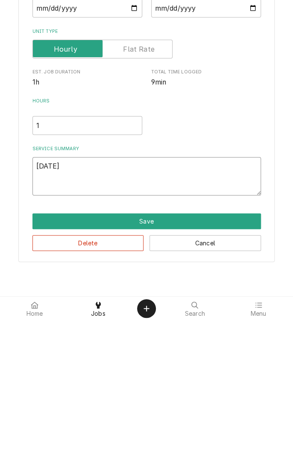
type textarea "x"
type textarea "[DATE] u"
type textarea "x"
type textarea "[DATE] un"
type textarea "x"
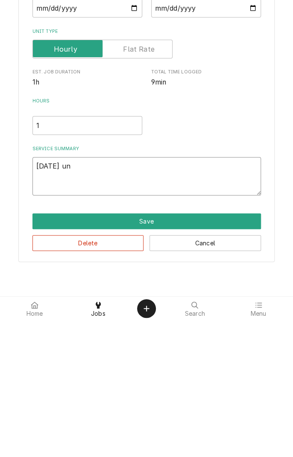
type textarea "[DATE] uni"
type textarea "x"
type textarea "[DATE] unit"
type textarea "x"
type textarea "[DATE] unit"
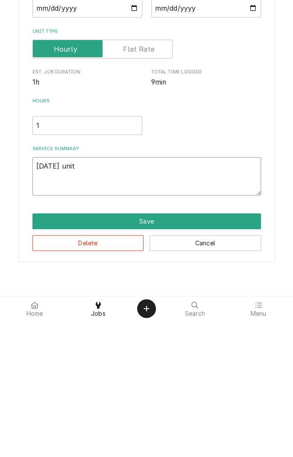
type textarea "x"
type textarea "[DATE] unit h"
type textarea "x"
type textarea "[DATE] unit ha"
type textarea "x"
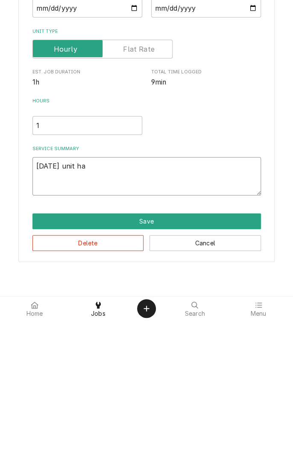
type textarea "[DATE] unit has"
type textarea "x"
type textarea "[DATE] unit has"
type textarea "x"
type textarea "[DATE] unit has b"
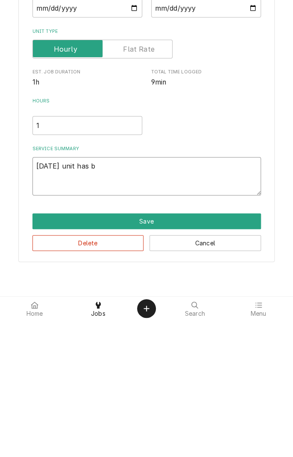
type textarea "x"
type textarea "[DATE] unit has br"
type textarea "x"
type textarea "[DATE] unit has bro"
type textarea "x"
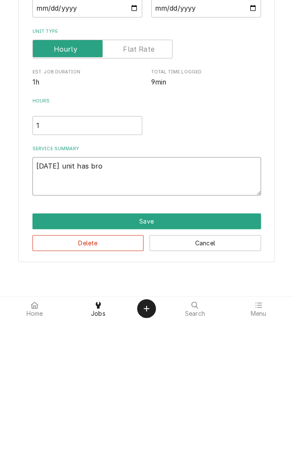
type textarea "[DATE] unit has brok"
type textarea "x"
type textarea "8/16/25 unit has broke"
type textarea "x"
type textarea "8/16/25 unit has broken"
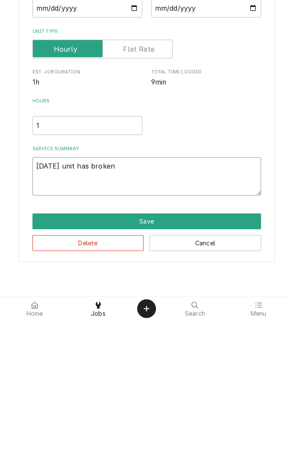
type textarea "x"
type textarea "8/16/25 unit has broken"
type textarea "x"
type textarea "8/16/25 unit has broken t"
type textarea "x"
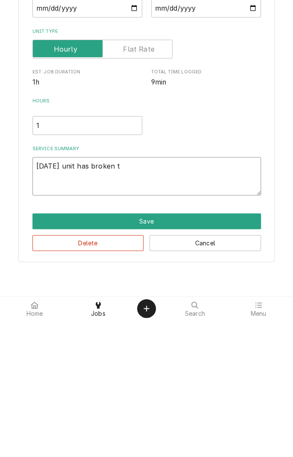
type textarea "8/16/25 unit has broken ti"
type textarea "x"
type textarea "8/16/25 unit has broken tim"
type textarea "x"
type textarea "8/16/25 unit has broken time"
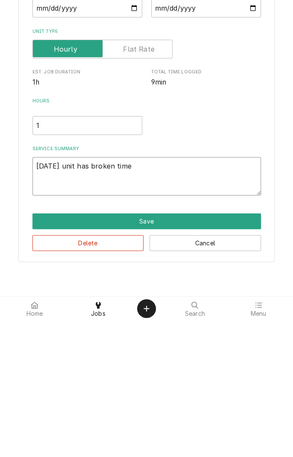
type textarea "x"
type textarea "8/16/25 unit has broken time"
type textarea "x"
type textarea "8/16/25 unit has broken time a"
type textarea "x"
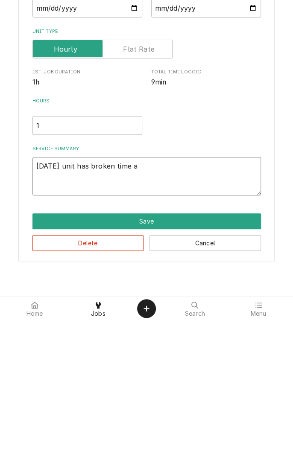
type textarea "8/16/25 unit has broken time an"
type textarea "x"
type textarea "8/16/25 unit has broken time and"
type textarea "x"
type textarea "8/16/25 unit has broken time and"
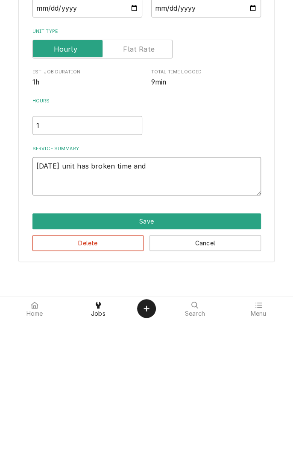
type textarea "x"
type textarea "8/16/25 unit has broken time and i"
type textarea "x"
type textarea "8/16/25 unit has broken time and in"
type textarea "x"
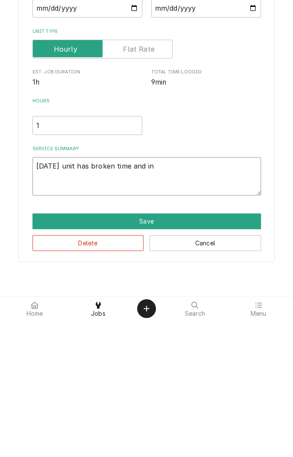
type textarea "8/16/25 unit has broken time and ind"
type textarea "x"
type textarea "8/16/25 unit has broken time and indi"
type textarea "x"
type textarea "8/16/25 unit has broken time and indic"
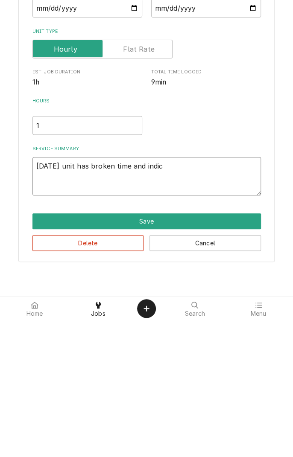
type textarea "x"
type textarea "8/16/25 unit has broken time and indica"
type textarea "x"
type textarea "8/16/25 unit has broken time and indicat"
type textarea "x"
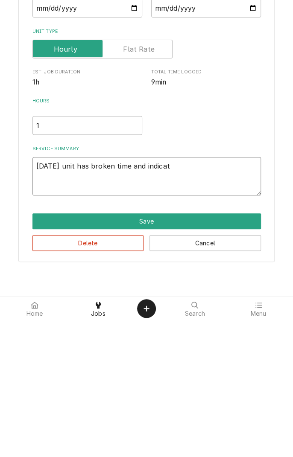
type textarea "8/16/25 unit has broken time and indicati"
type textarea "x"
type textarea "8/16/25 unit has broken time and indicatin"
type textarea "x"
type textarea "8/16/25 unit has broken time and indicating"
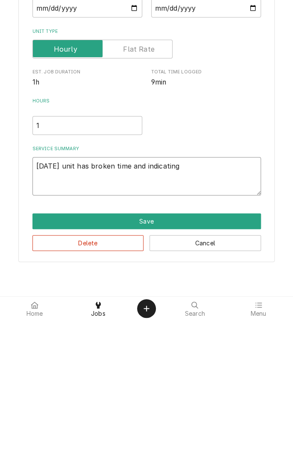
type textarea "x"
type textarea "8/16/25 unit has broken time and indicating"
type textarea "x"
type textarea "8/16/25 unit has broken time and indicating l"
type textarea "x"
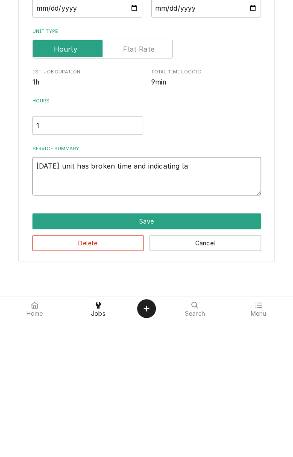
type textarea "8/16/25 unit has broken time and indicating lam"
type textarea "x"
type textarea "8/16/25 unit has broken time and indicating lamp"
type textarea "x"
type textarea "8/16/25 unit has broken time and indicating lamp."
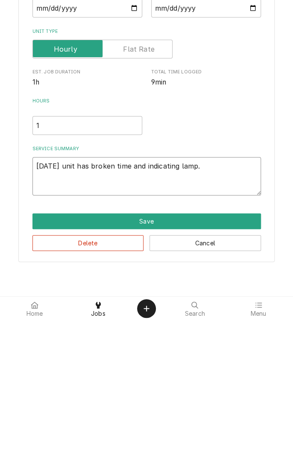
type textarea "x"
type textarea "8/16/25 unit has broken time and indicating lamp."
type textarea "x"
type textarea "8/16/25 unit has broken time and indicating lamp. W"
type textarea "x"
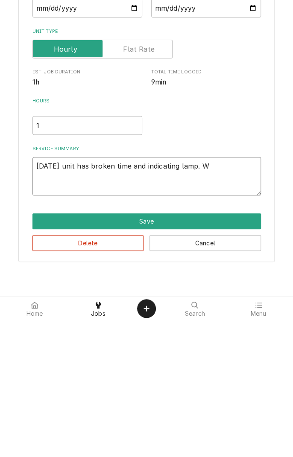
type textarea "8/16/25 unit has broken time and indicating lamp. Wi"
type textarea "x"
type textarea "8/16/25 unit has broken time and indicating lamp. Wil"
type textarea "x"
type textarea "8/16/25 unit has broken time and indicating lamp. Will"
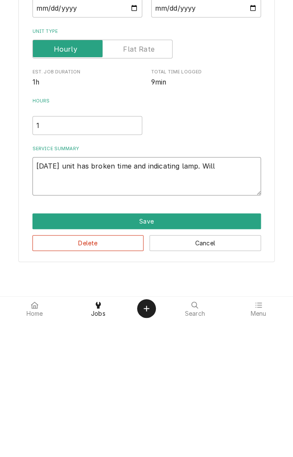
type textarea "x"
type textarea "8/16/25 unit has broken time and indicating lamp. Will"
type textarea "x"
type textarea "8/16/25 unit has broken time and indicating lamp. Will o"
type textarea "x"
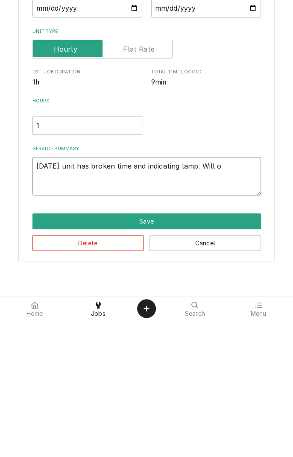
type textarea "8/16/25 unit has broken time and indicating lamp. Will or"
type textarea "x"
type textarea "8/16/25 unit has broken time and indicating lamp. Will ord"
type textarea "x"
type textarea "8/16/25 unit has broken time and indicating lamp. Will orde"
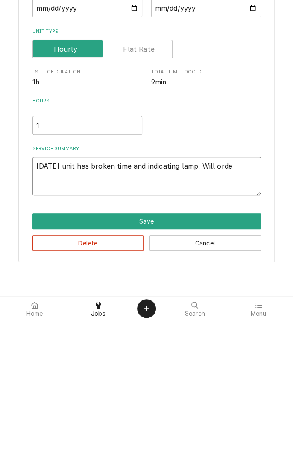
type textarea "x"
type textarea "8/16/25 unit has broken time and indicating lamp. Will order"
type textarea "x"
type textarea "8/16/25 unit has broken time and indicating lamp. Will order"
type textarea "x"
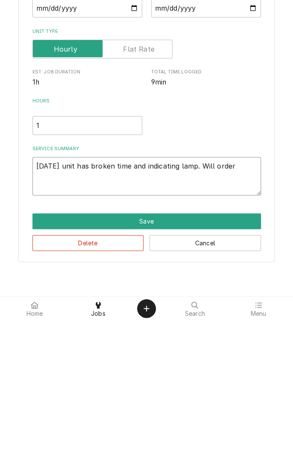
type textarea "8/16/25 unit has broken time and indicating lamp. Will order p"
type textarea "x"
type textarea "8/16/25 unit has broken time and indicating lamp. Will order pr"
type textarea "x"
type textarea "8/16/25 unit has broken time and indicating lamp. Will order pri"
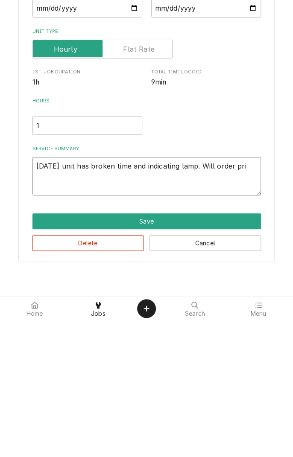
type textarea "x"
type textarea "8/16/25 unit has broken time and indicating lamp. Will order prio"
type textarea "x"
type textarea "8/16/25 unit has broken time and indicating lamp. Will order prior"
type textarea "x"
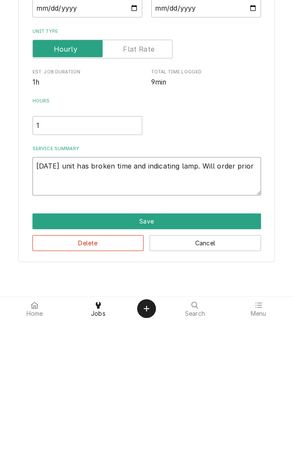
type textarea "8/16/25 unit has broken time and indicating lamp. Will order prior"
type textarea "x"
type textarea "8/16/25 unit has broken time and indicating lamp. Will order prior t"
type textarea "x"
type textarea "8/16/25 unit has broken time and indicating lamp. Will order prior to"
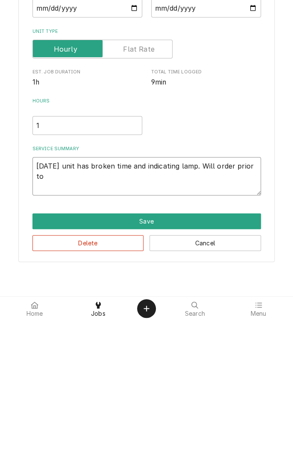
type textarea "x"
type textarea "8/16/25 unit has broken time and indicating lamp. Will order prior to"
type textarea "x"
type textarea "8/16/25 unit has broken time and indicating lamp. Will order prior to d"
type textarea "x"
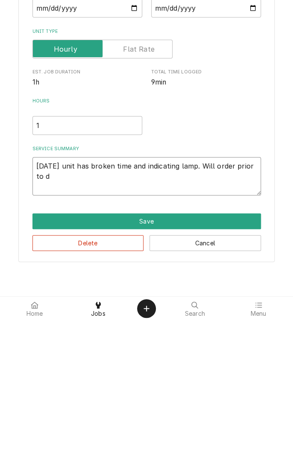
type textarea "8/16/25 unit has broken time and indicating lamp. Will order prior to di"
type textarea "x"
type textarea "8/16/25 unit has broken time and indicating lamp. Will order prior to dia"
type textarea "x"
type textarea "8/16/25 unit has broken time and indicating lamp. Will order prior to dias"
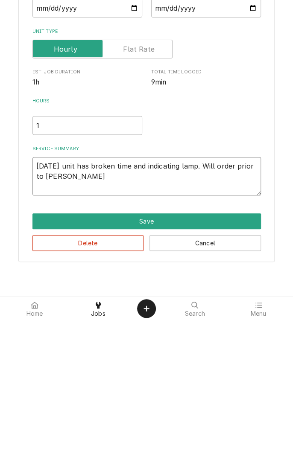
type textarea "x"
type textarea "8/16/25 unit has broken time and indicating lamp. Will order prior to diass"
type textarea "x"
type textarea "[DATE] unit has broken time and indicating lamp. Will order prior to disassembly"
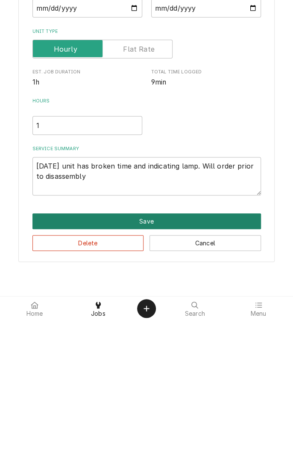
click at [149, 360] on button "Save" at bounding box center [146, 358] width 228 height 16
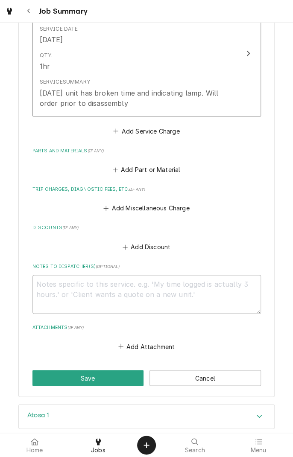
scroll to position [255, 0]
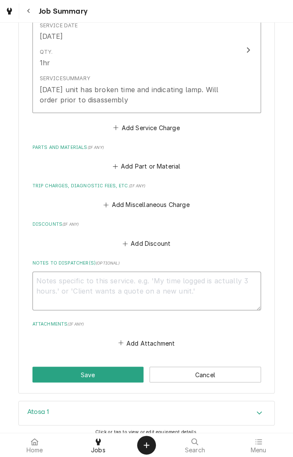
click at [161, 285] on textarea "Notes to Dispatcher(s) ( optional )" at bounding box center [146, 291] width 228 height 38
type textarea "x"
type textarea "T"
type textarea "x"
type textarea "Ti"
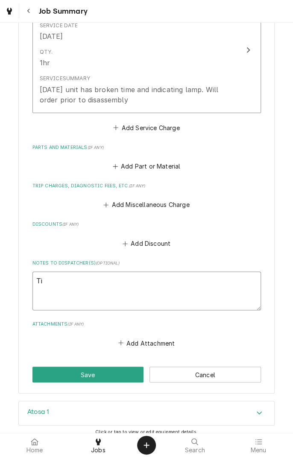
type textarea "x"
type textarea "[PERSON_NAME]"
type textarea "x"
type textarea "Time"
type textarea "x"
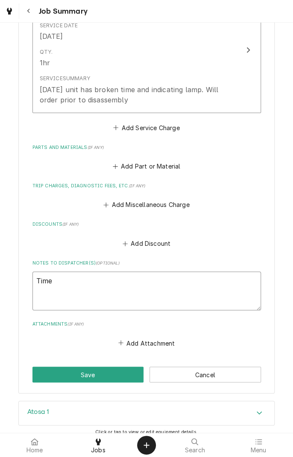
type textarea "Timer"
type textarea "x"
type textarea "Timer"
type textarea "x"
type textarea "Timer W"
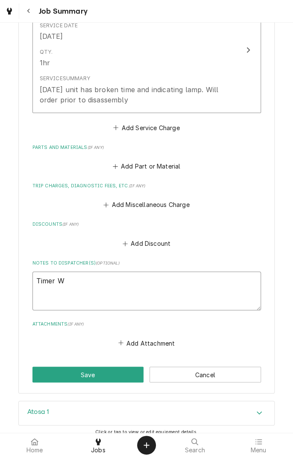
type textarea "x"
type textarea "Timer W0"
type textarea "x"
type textarea "Timer W03"
type textarea "x"
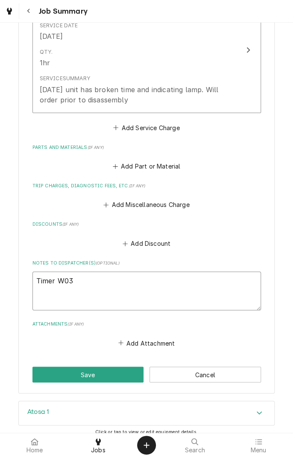
type textarea "Timer W030"
type textarea "x"
type textarea "Timer W0308"
type textarea "x"
type textarea "Timer W03081"
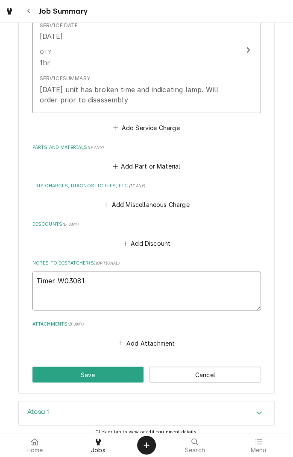
type textarea "x"
type textarea "Timer W030810"
type textarea "x"
type textarea "Timer W0308104"
type textarea "x"
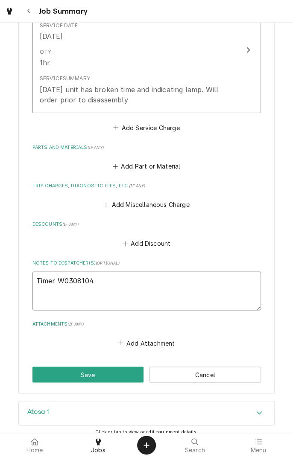
type textarea "Timer W0308104"
type textarea "x"
type textarea "Timer W0308104 I"
type textarea "x"
type textarea "Timer W0308104 In"
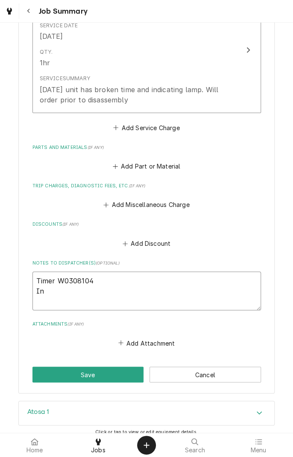
type textarea "x"
type textarea "Timer W0308104 Ind"
type textarea "x"
type textarea "Timer W0308104 Indi"
type textarea "x"
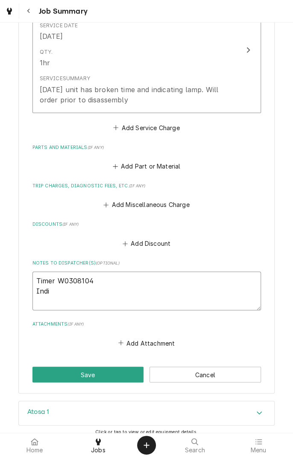
type textarea "Timer W0308104 Indic"
type textarea "x"
type textarea "Timer W0308104 Indicating"
type textarea "x"
type textarea "Timer W0308104 Indicating l"
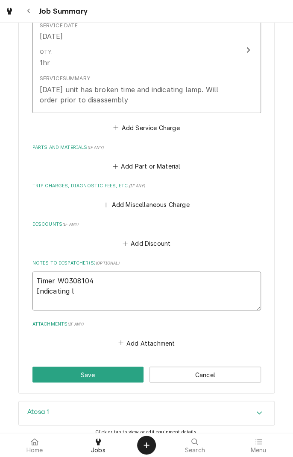
type textarea "x"
type textarea "Timer W0308104 Indicating la"
type textarea "x"
type textarea "Timer W0308104 Indicating lam"
type textarea "x"
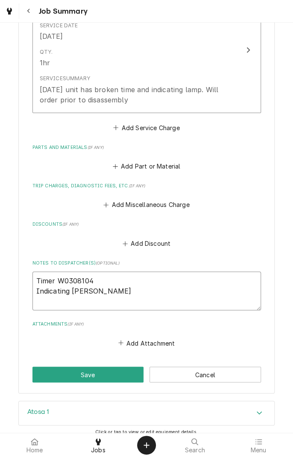
type textarea "Timer W0308104 Indicating lamp"
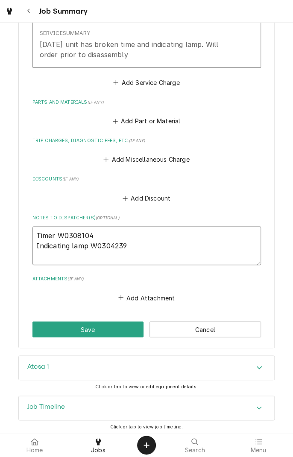
scroll to position [303, 0]
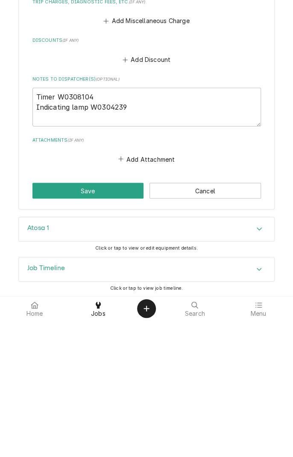
click at [102, 331] on button "Save" at bounding box center [87, 327] width 111 height 16
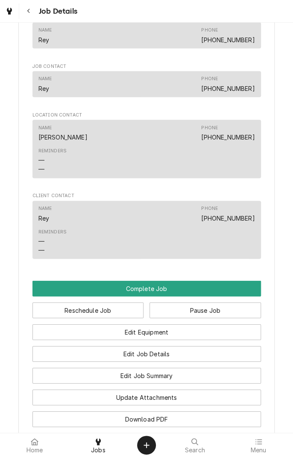
scroll to position [599, 0]
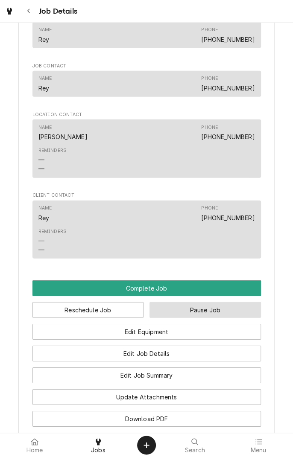
click at [212, 318] on button "Pause Job" at bounding box center [204, 310] width 111 height 16
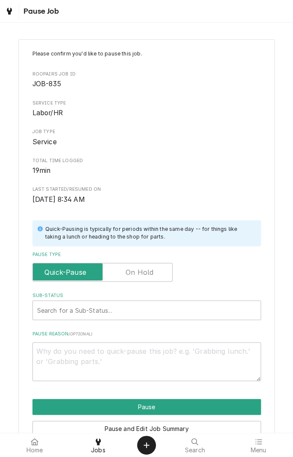
click at [145, 274] on label "Pause Type" at bounding box center [102, 272] width 140 height 19
click at [145, 274] on input "Pause Type" at bounding box center [102, 272] width 132 height 19
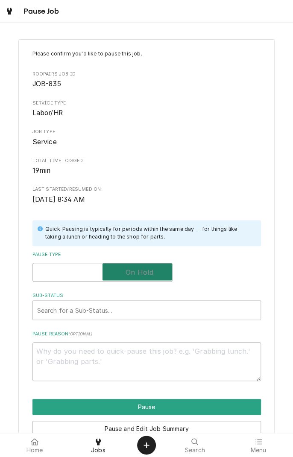
checkbox input "true"
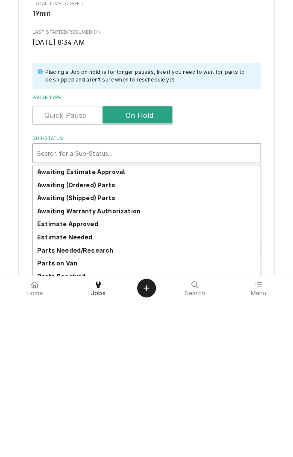
scroll to position [42, 0]
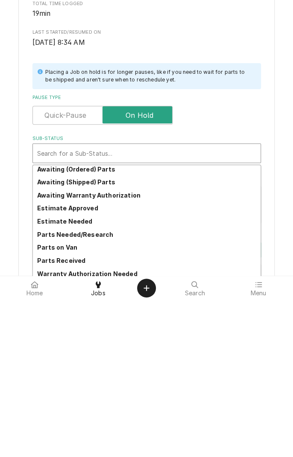
click at [98, 395] on div "Parts Needed/Research" at bounding box center [147, 391] width 228 height 13
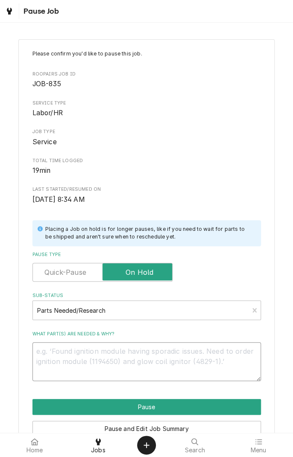
click at [166, 354] on textarea "What part(s) are needed & why?" at bounding box center [146, 362] width 228 height 38
type textarea "x"
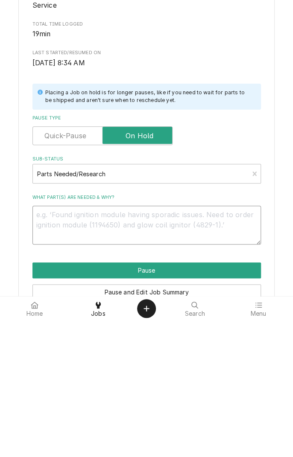
type textarea "T"
type textarea "x"
type textarea "Ti"
type textarea "x"
type textarea "[PERSON_NAME]"
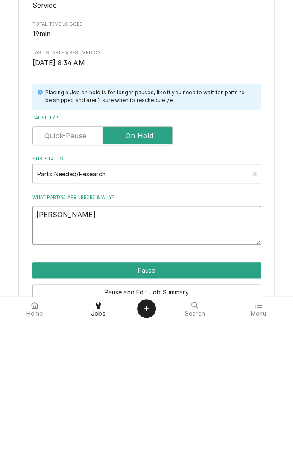
type textarea "x"
type textarea "Time"
type textarea "x"
type textarea "Timer"
type textarea "x"
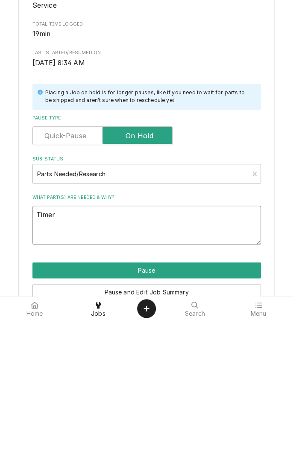
type textarea "Timer"
type textarea "x"
type textarea "Timer a"
type textarea "x"
type textarea "Timer an"
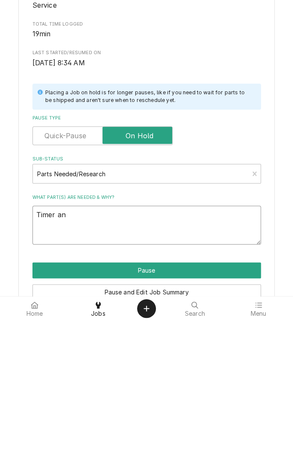
type textarea "x"
type textarea "Timer and"
type textarea "x"
type textarea "Timer and"
type textarea "x"
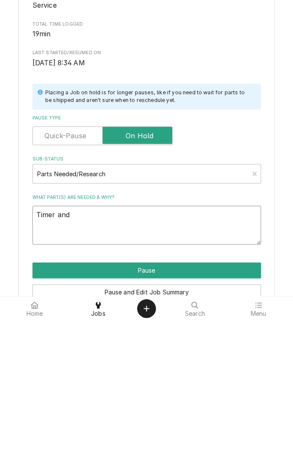
type textarea "Timer and l"
type textarea "x"
type textarea "Timer and la"
type textarea "x"
type textarea "Timer and [PERSON_NAME]"
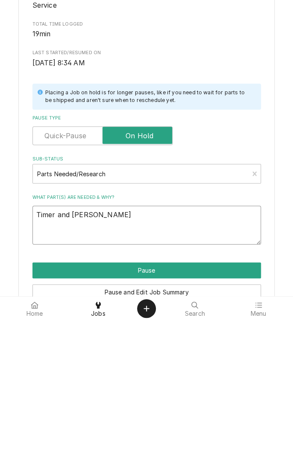
type textarea "x"
type textarea "Timer and lamp"
type textarea "x"
type textarea "Timer and lamp"
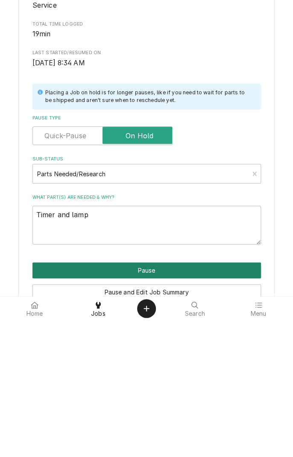
click at [159, 404] on button "Pause" at bounding box center [146, 407] width 228 height 16
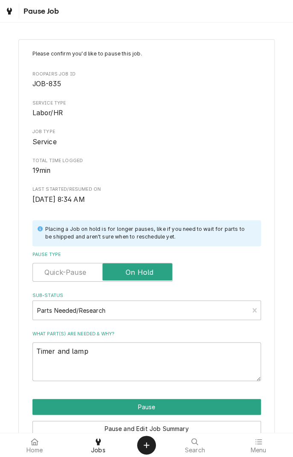
type textarea "x"
